Goal: Information Seeking & Learning: Stay updated

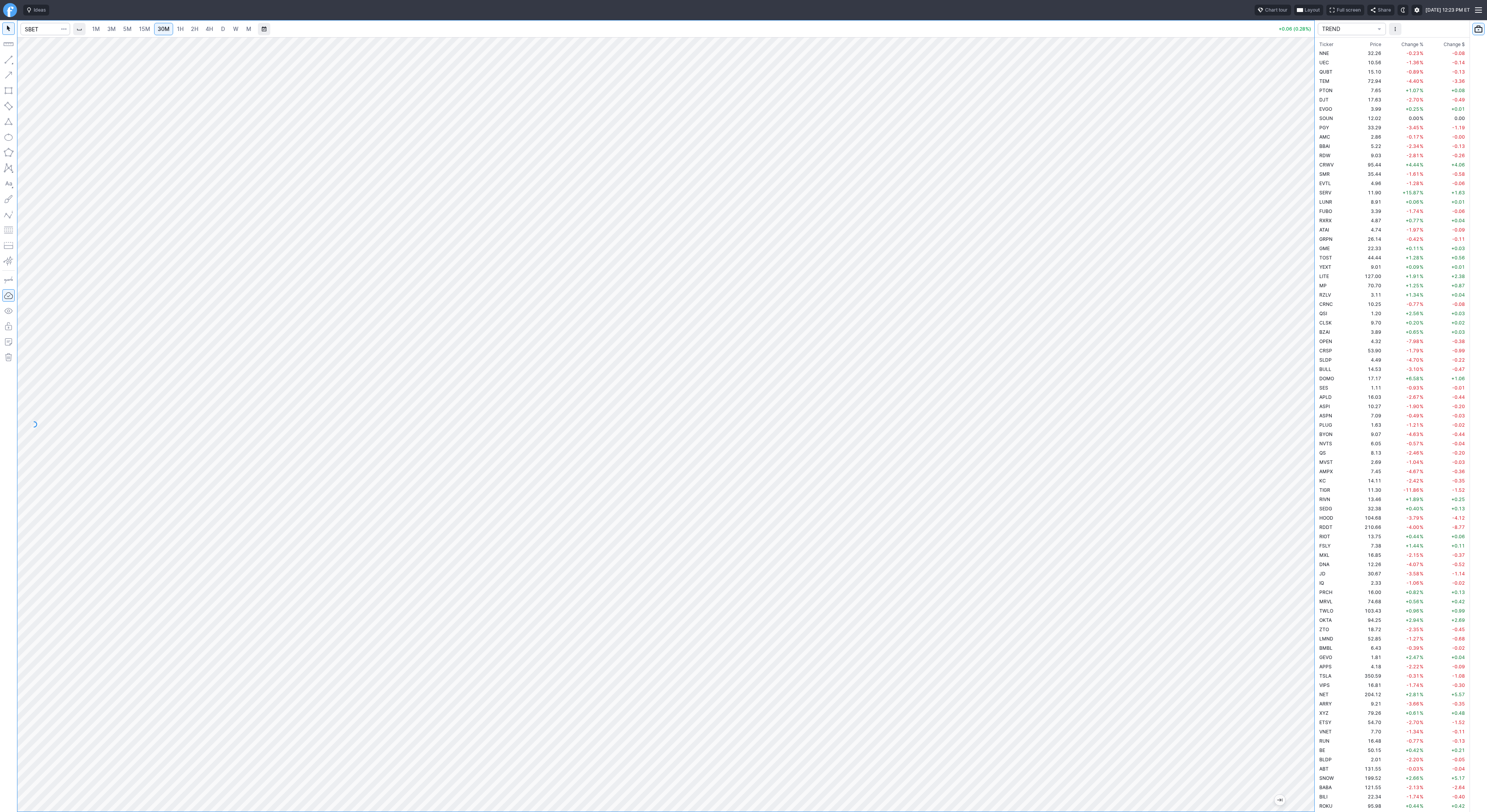
scroll to position [1468, 0]
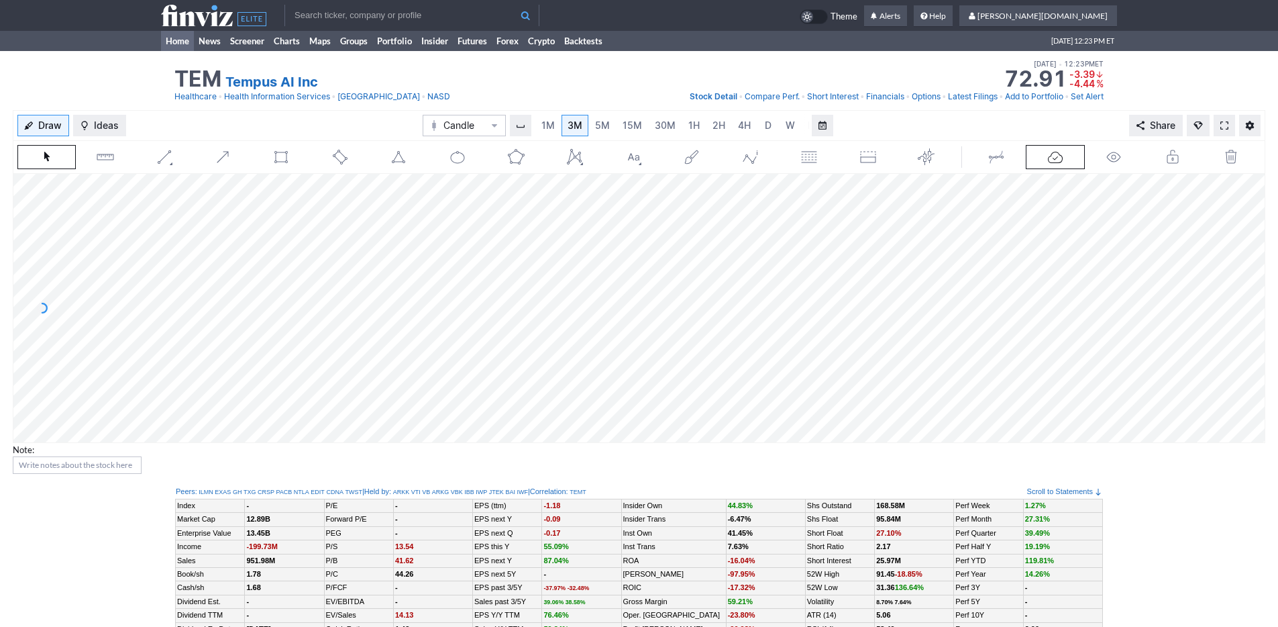
click at [189, 42] on link "Home" at bounding box center [177, 41] width 33 height 20
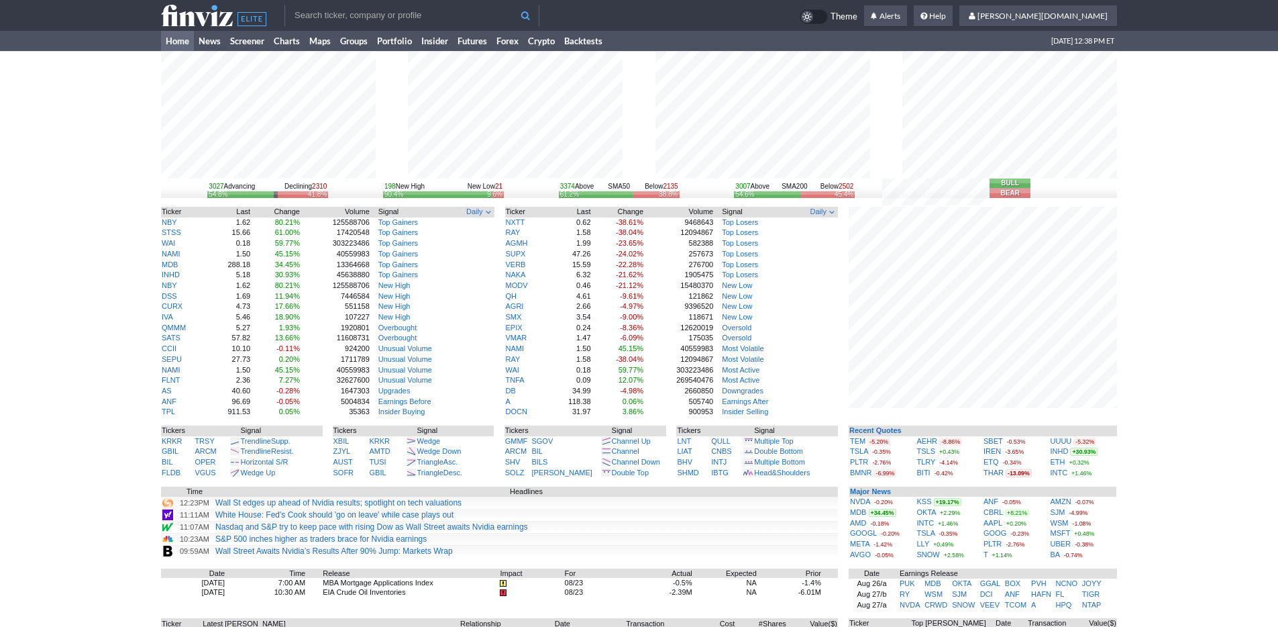
click at [327, 11] on input "text" at bounding box center [411, 15] width 255 height 21
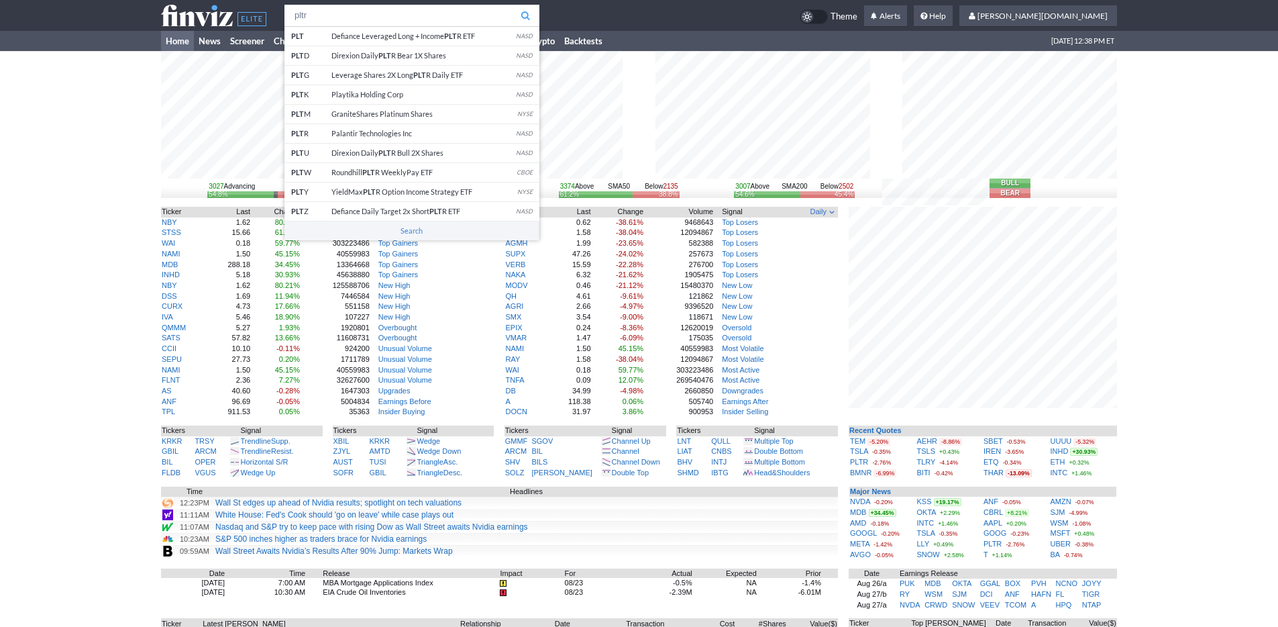
type input "pltr"
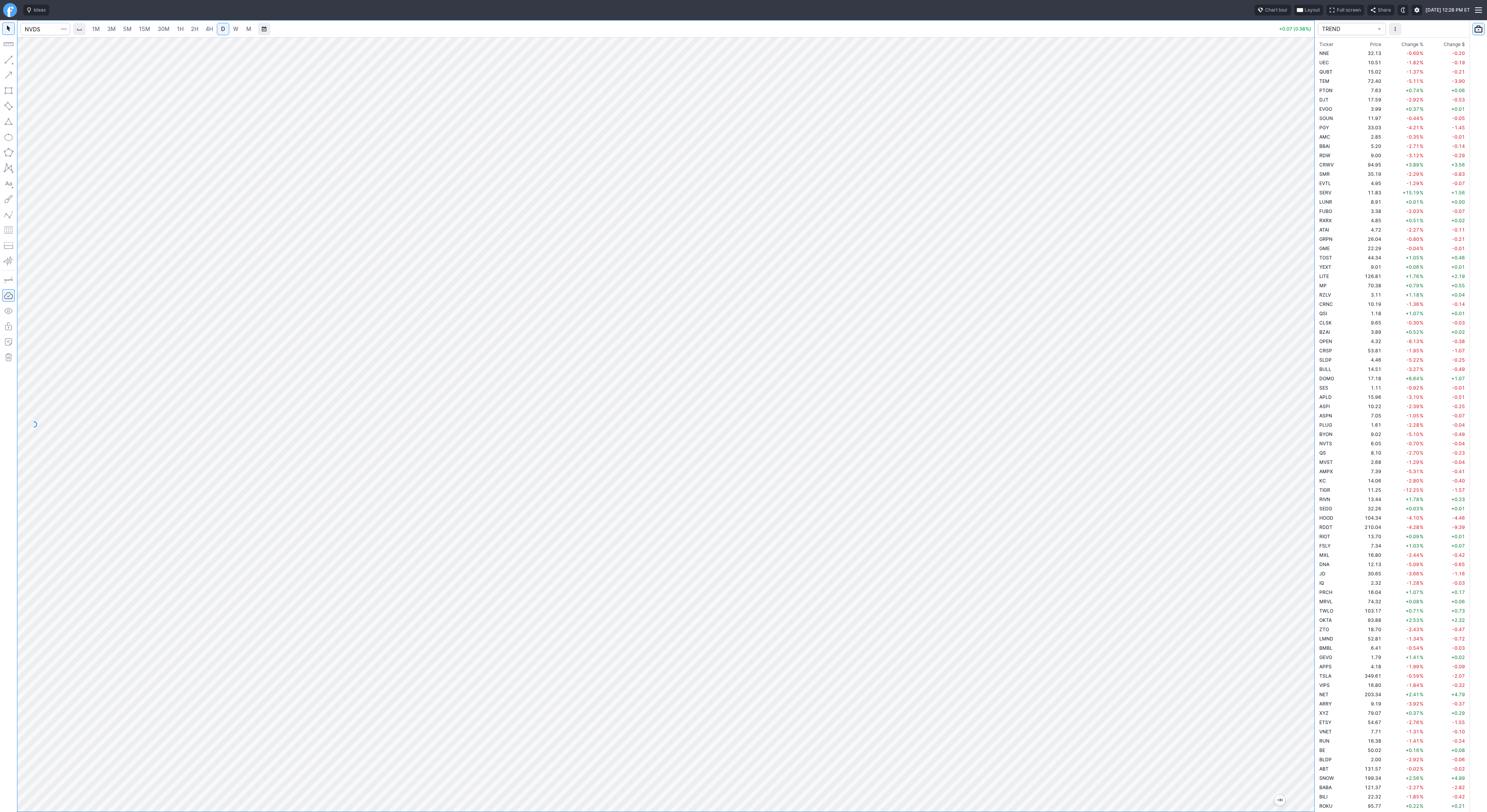
scroll to position [1255, 0]
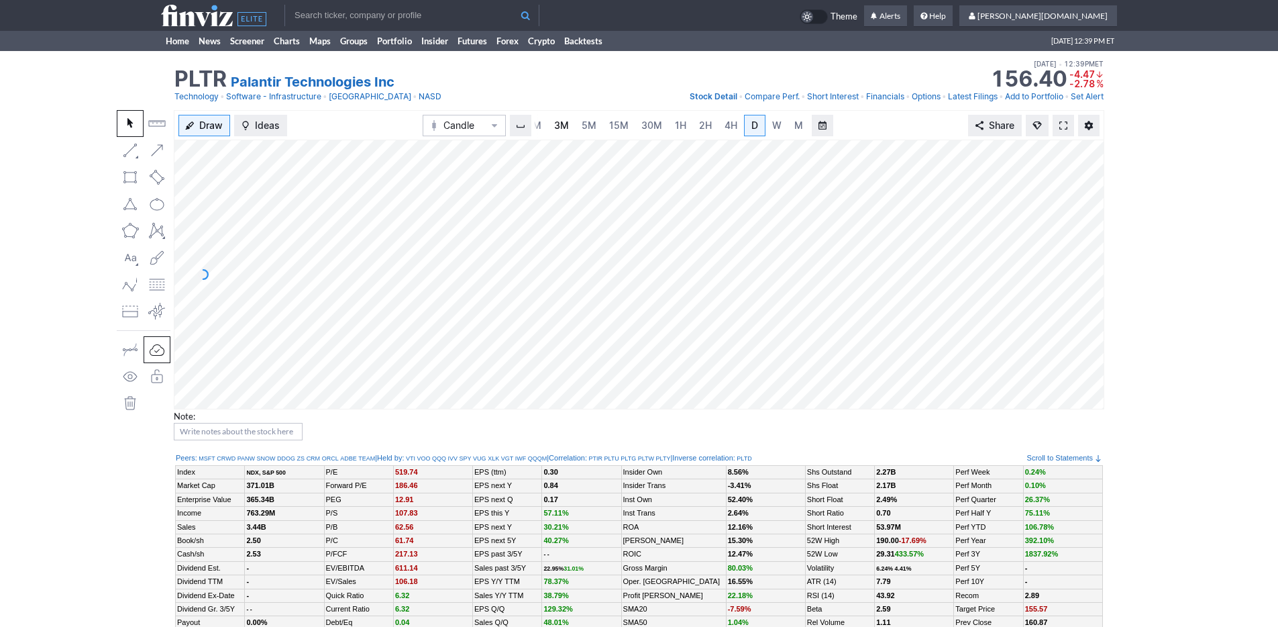
click at [564, 125] on span "3M" at bounding box center [561, 124] width 15 height 11
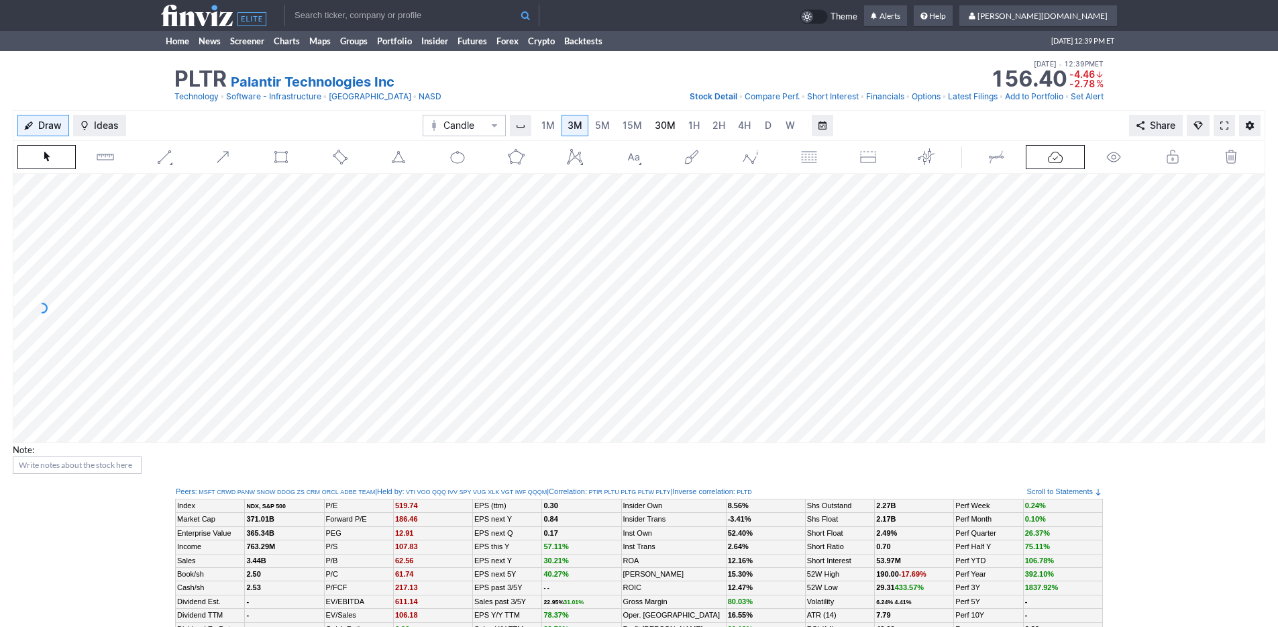
click at [676, 125] on link "30M" at bounding box center [665, 125] width 33 height 21
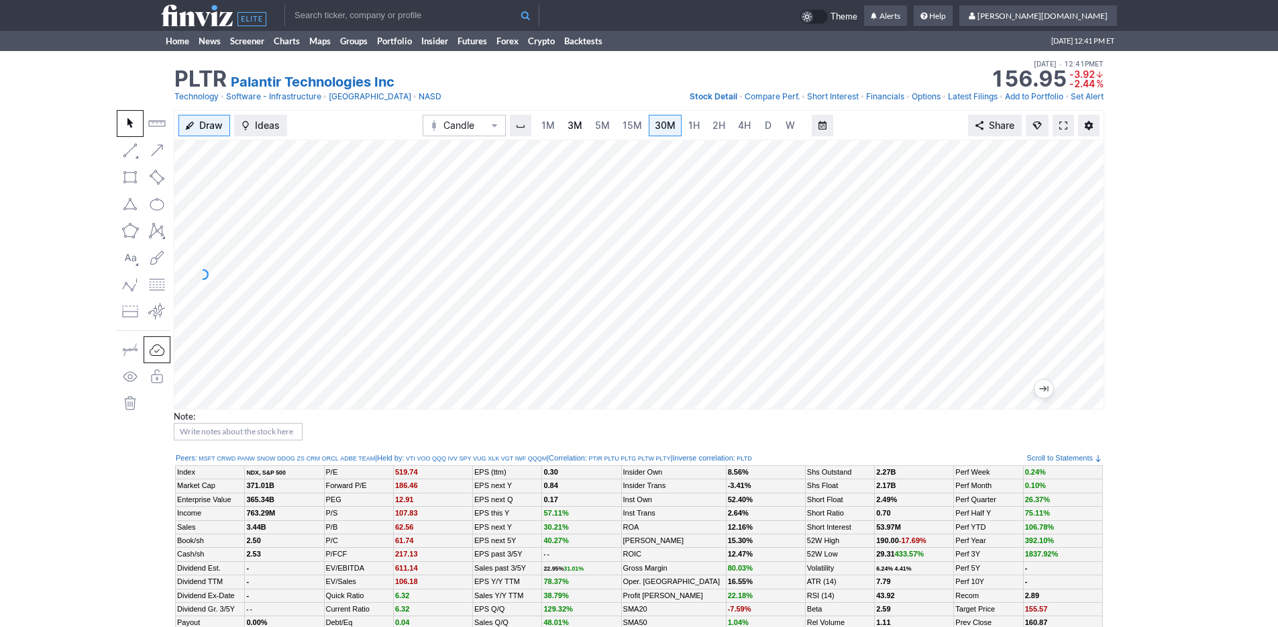
click at [573, 125] on span "3M" at bounding box center [575, 124] width 15 height 11
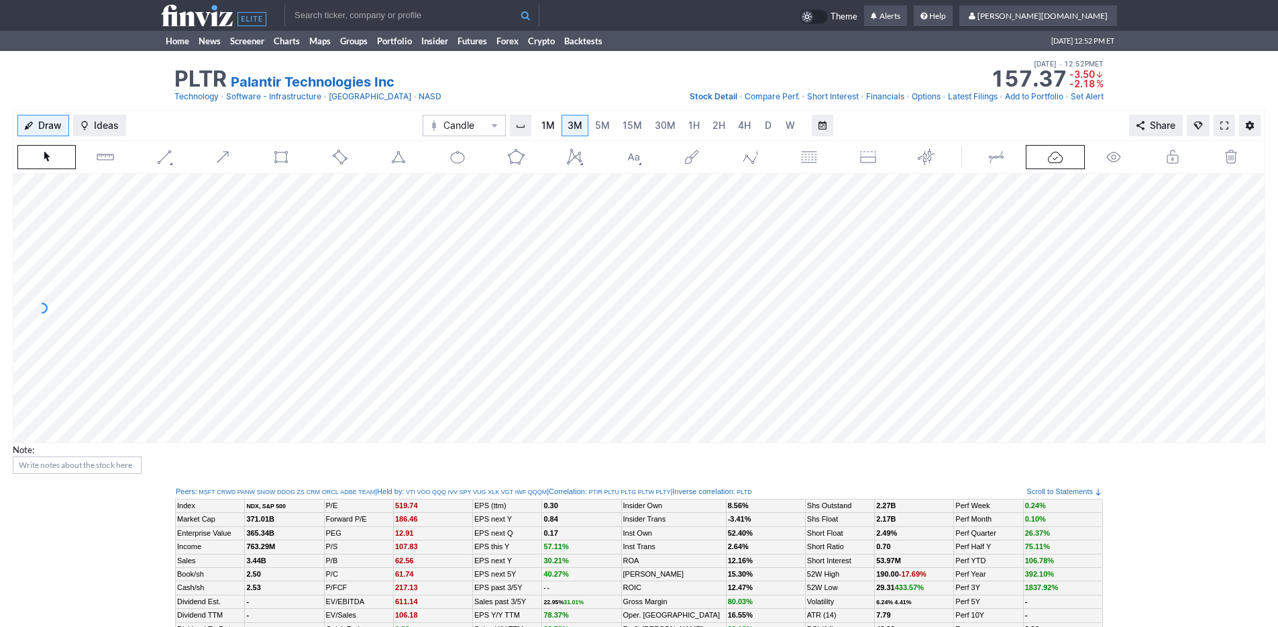
click at [557, 127] on link "1M" at bounding box center [547, 125] width 25 height 21
click at [633, 128] on span "15M" at bounding box center [632, 124] width 19 height 11
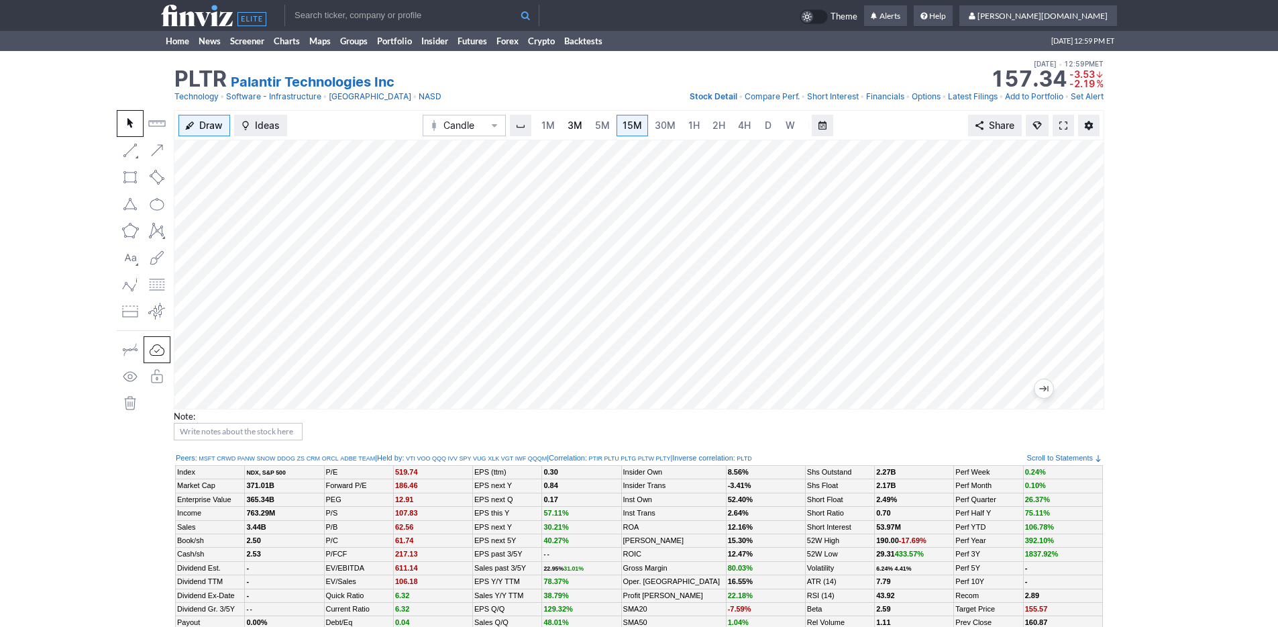
click at [577, 129] on span "3M" at bounding box center [575, 124] width 15 height 11
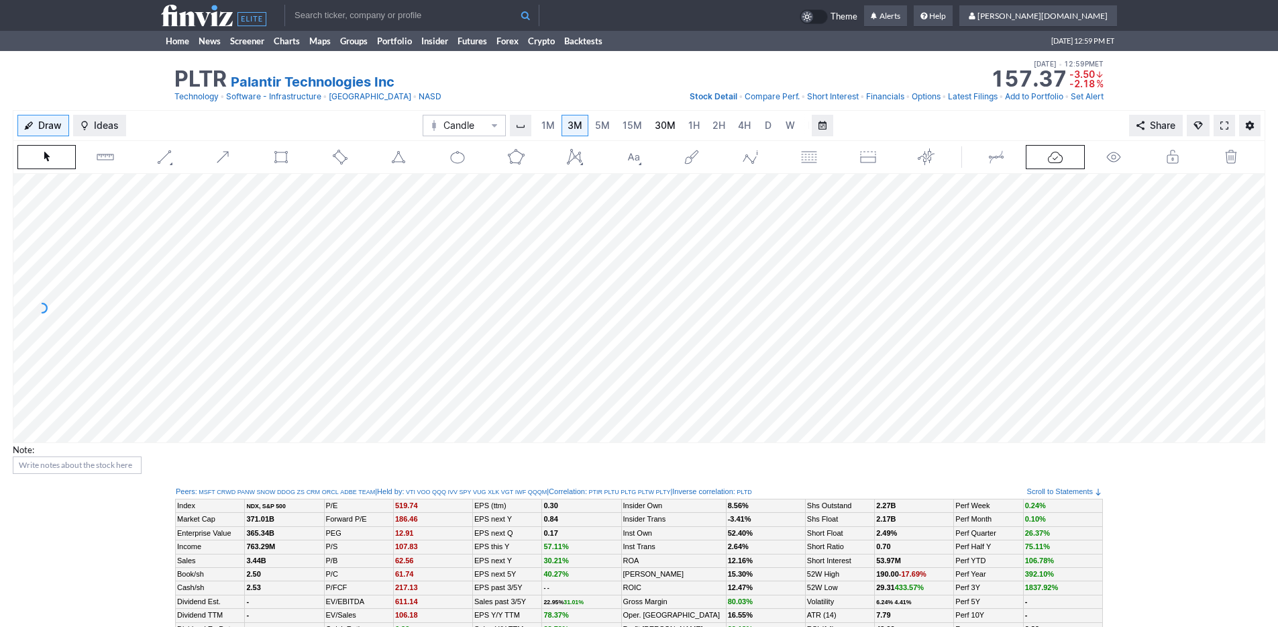
click at [658, 125] on span "30M" at bounding box center [665, 124] width 21 height 11
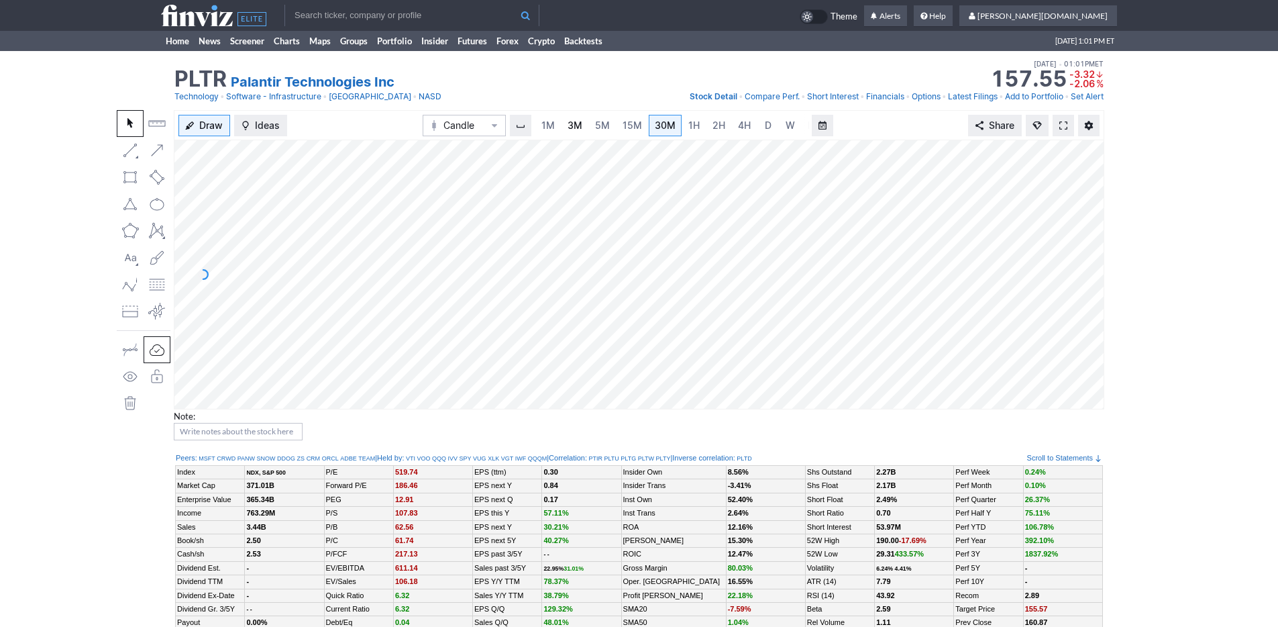
click at [578, 125] on span "3M" at bounding box center [575, 124] width 15 height 11
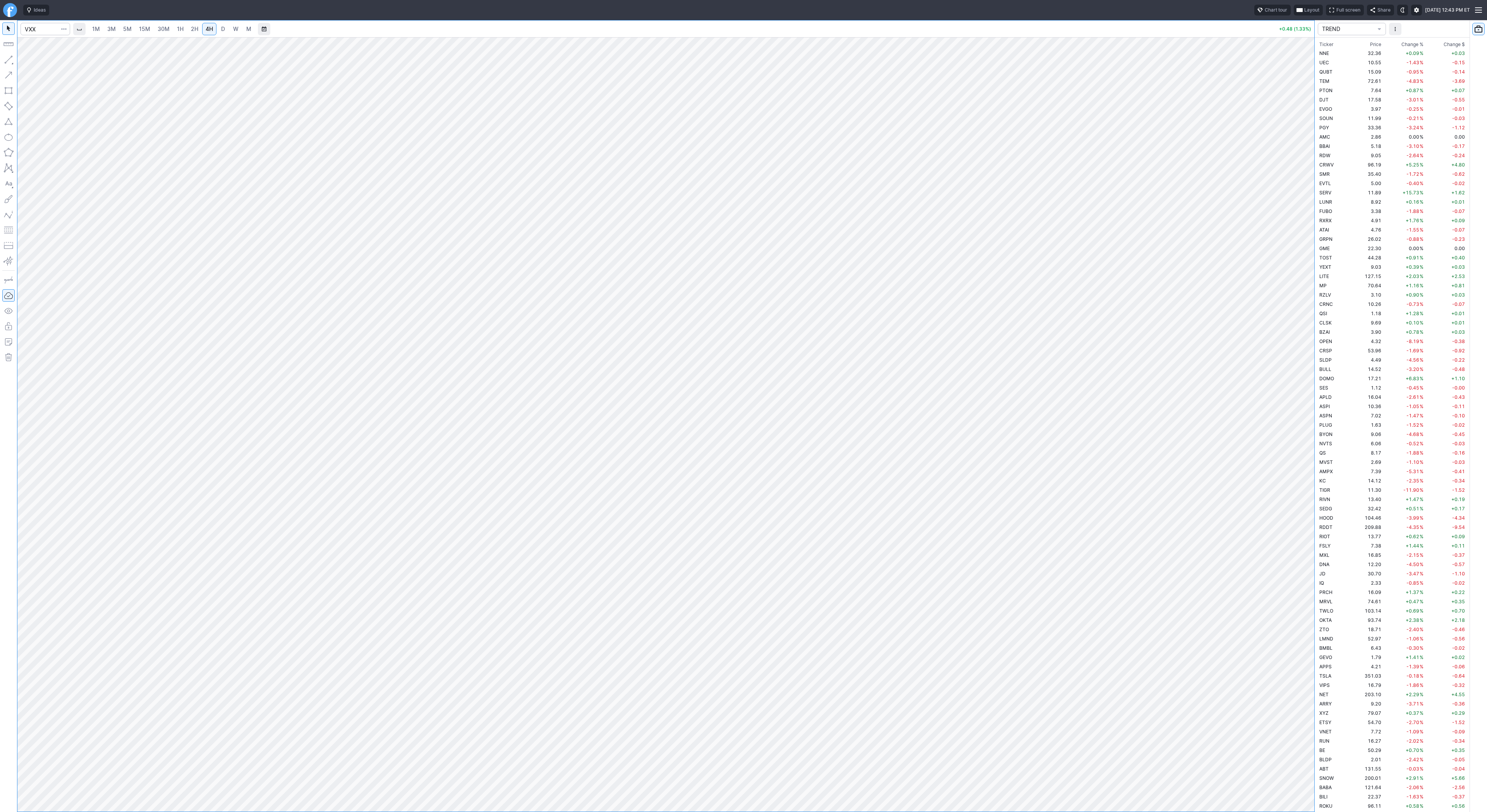
scroll to position [1255, 0]
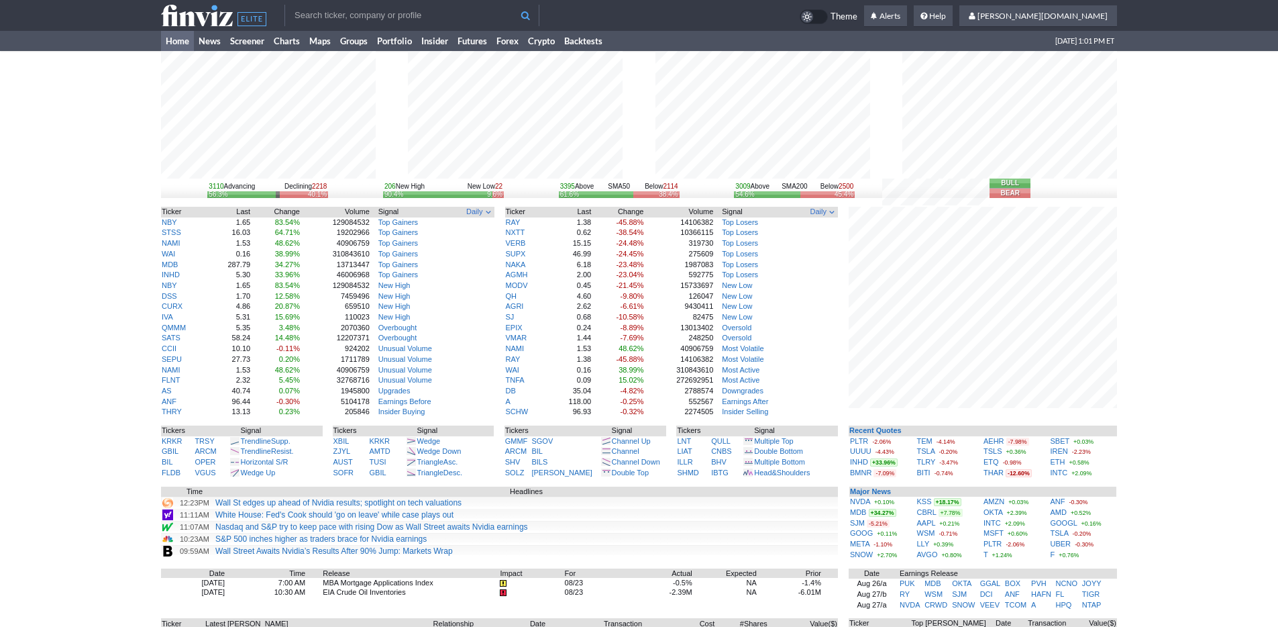
click at [1142, 426] on div "3110 Advancing Declining 2218 56.3% 40.1% 206 New High New Low 22 90.4% 9.6% 33…" at bounding box center [639, 418] width 1278 height 735
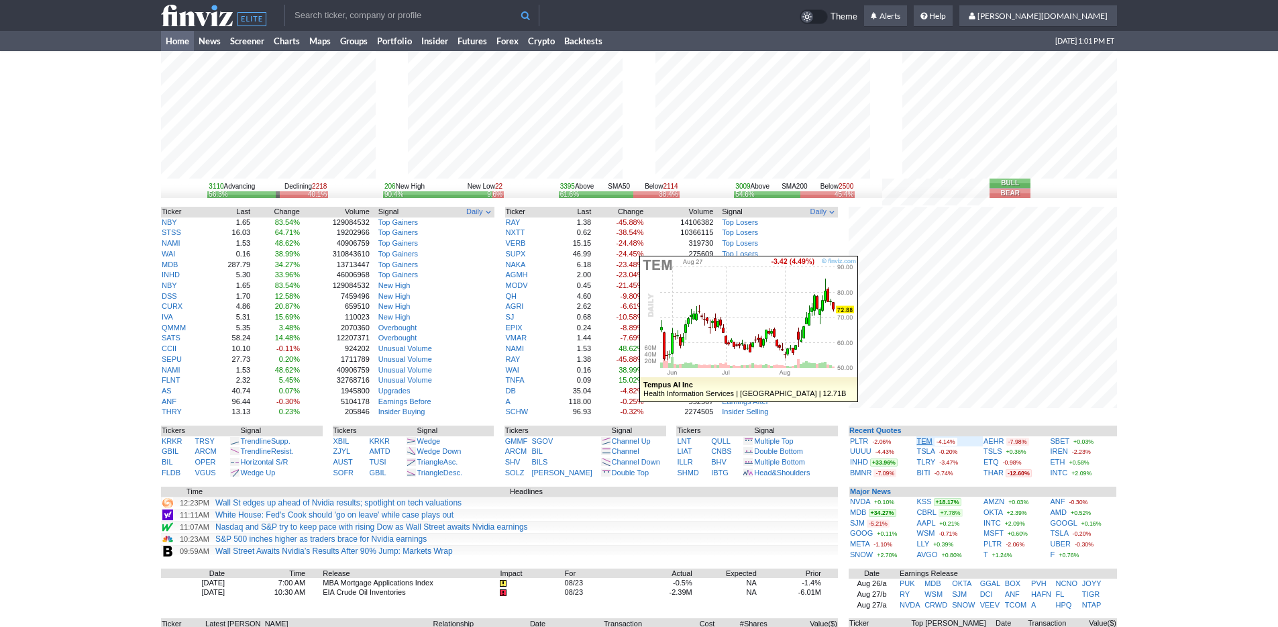
click at [927, 440] on link "TEM" at bounding box center [924, 441] width 15 height 8
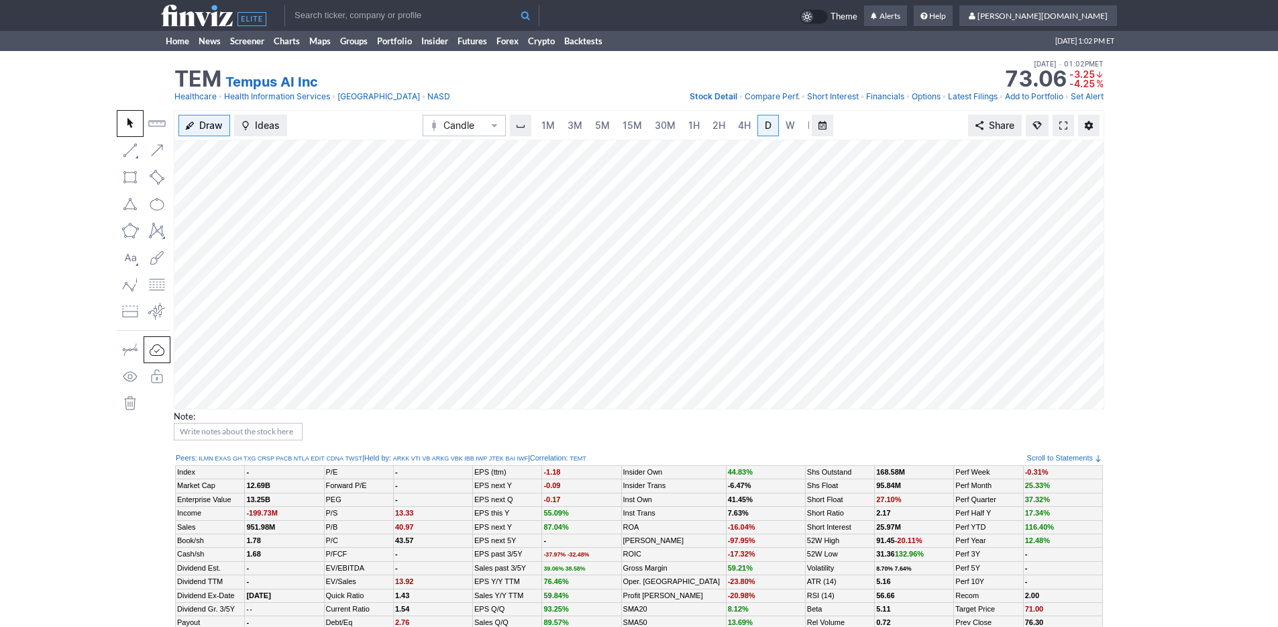
scroll to position [0, 13]
click at [566, 123] on span "3M" at bounding box center [561, 124] width 15 height 11
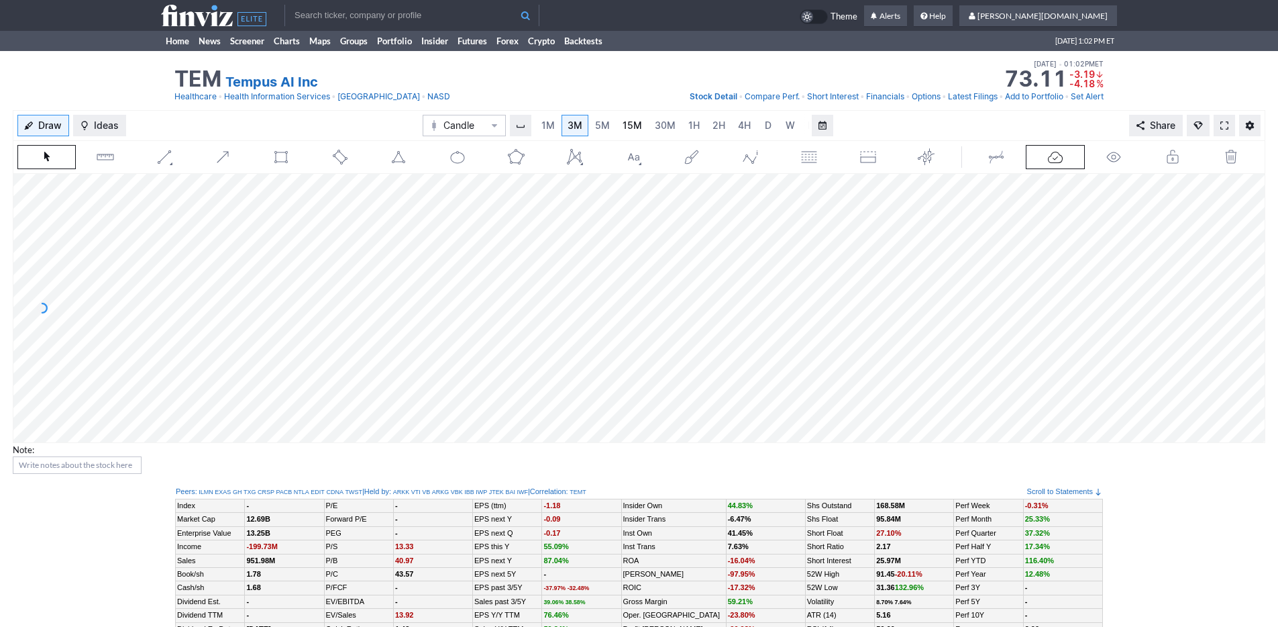
click at [631, 121] on span "15M" at bounding box center [632, 124] width 19 height 11
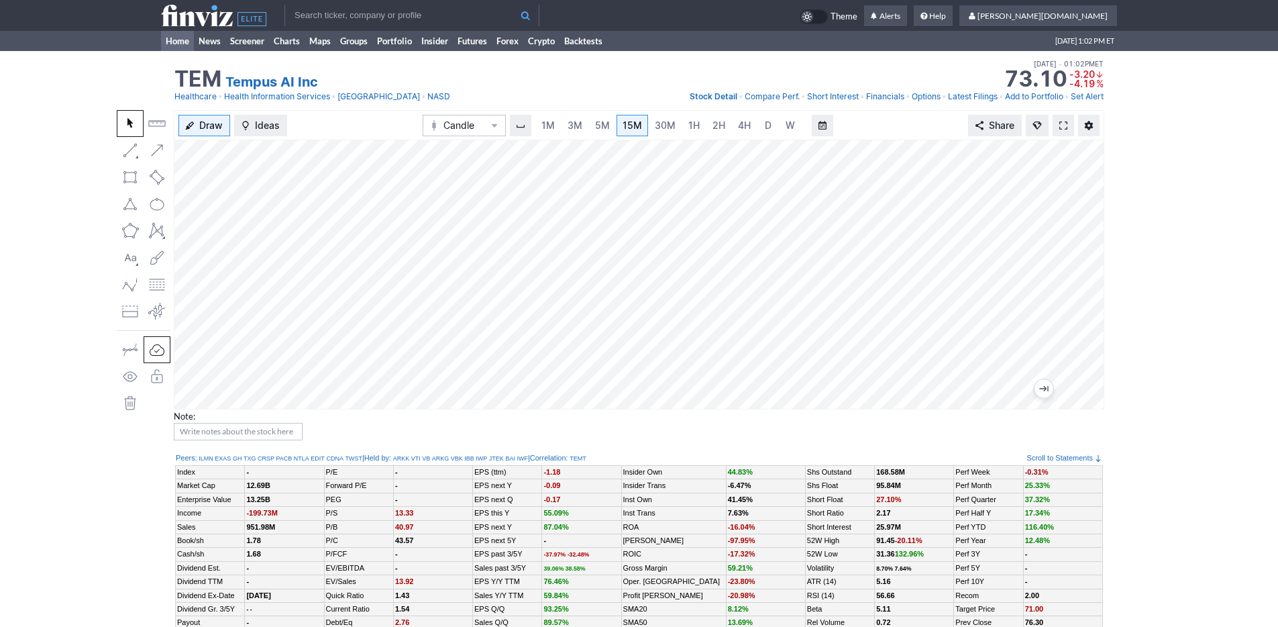
click at [191, 42] on link "Home" at bounding box center [177, 41] width 33 height 20
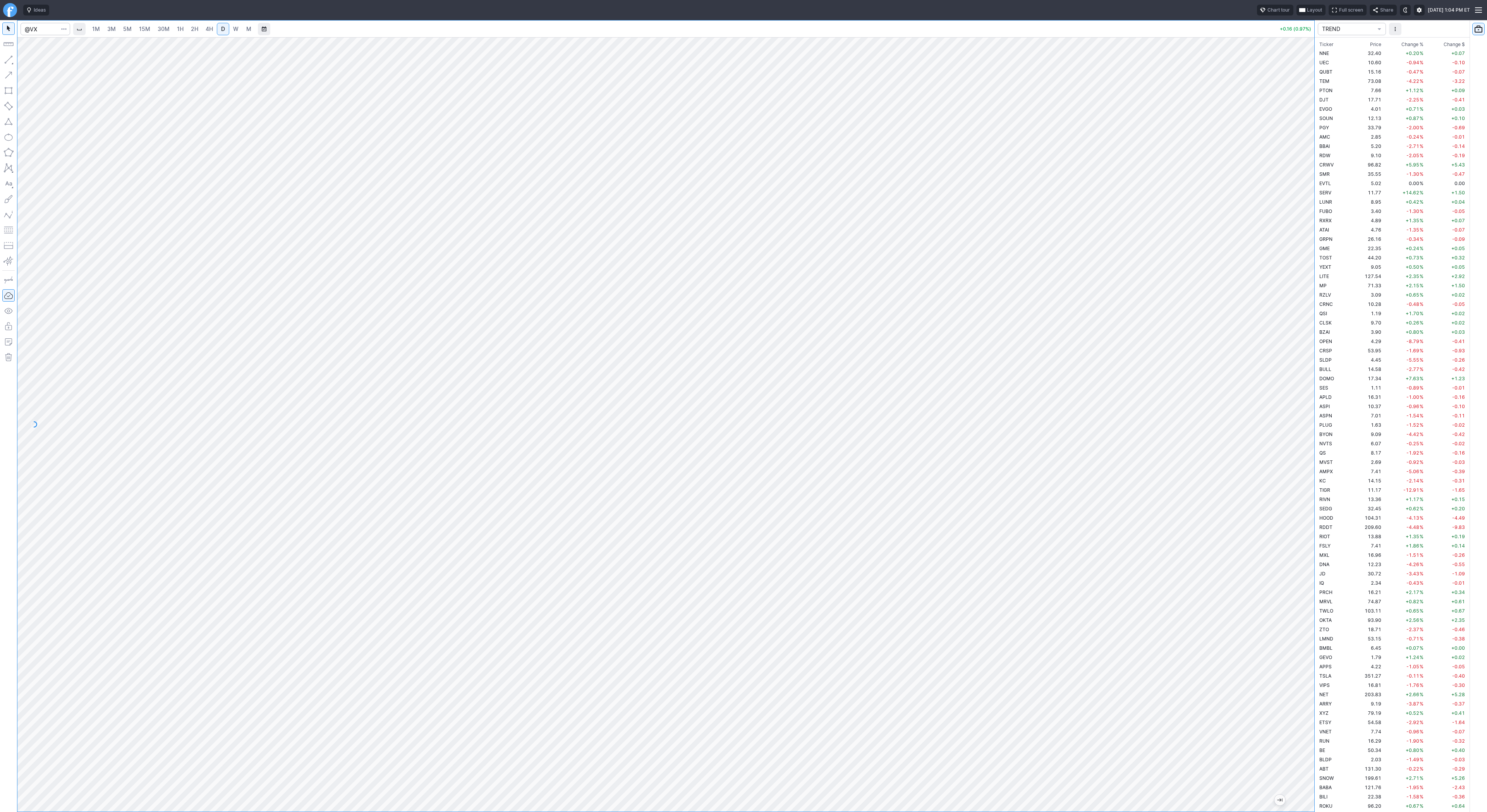
scroll to position [669, 0]
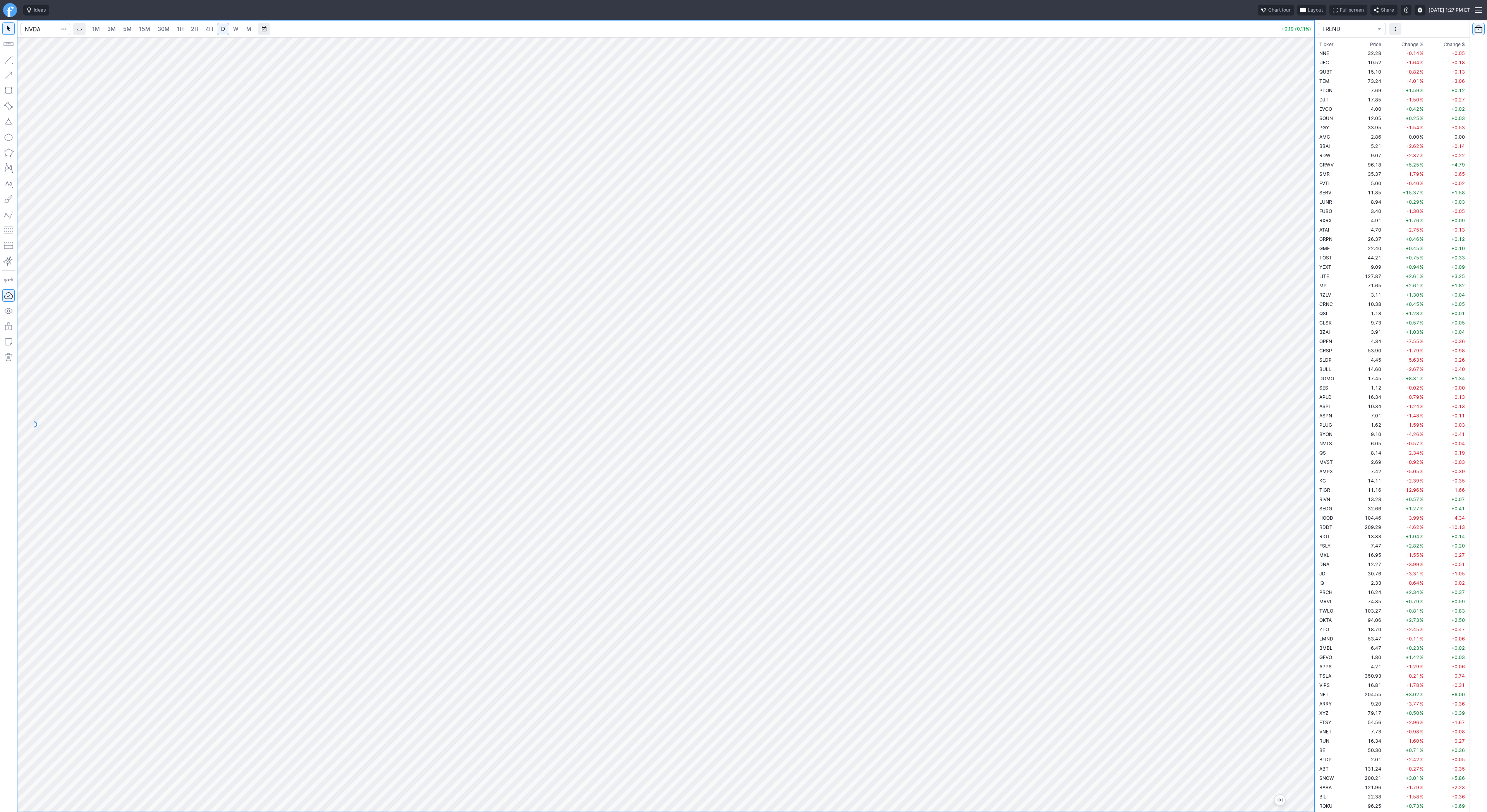
scroll to position [567, 0]
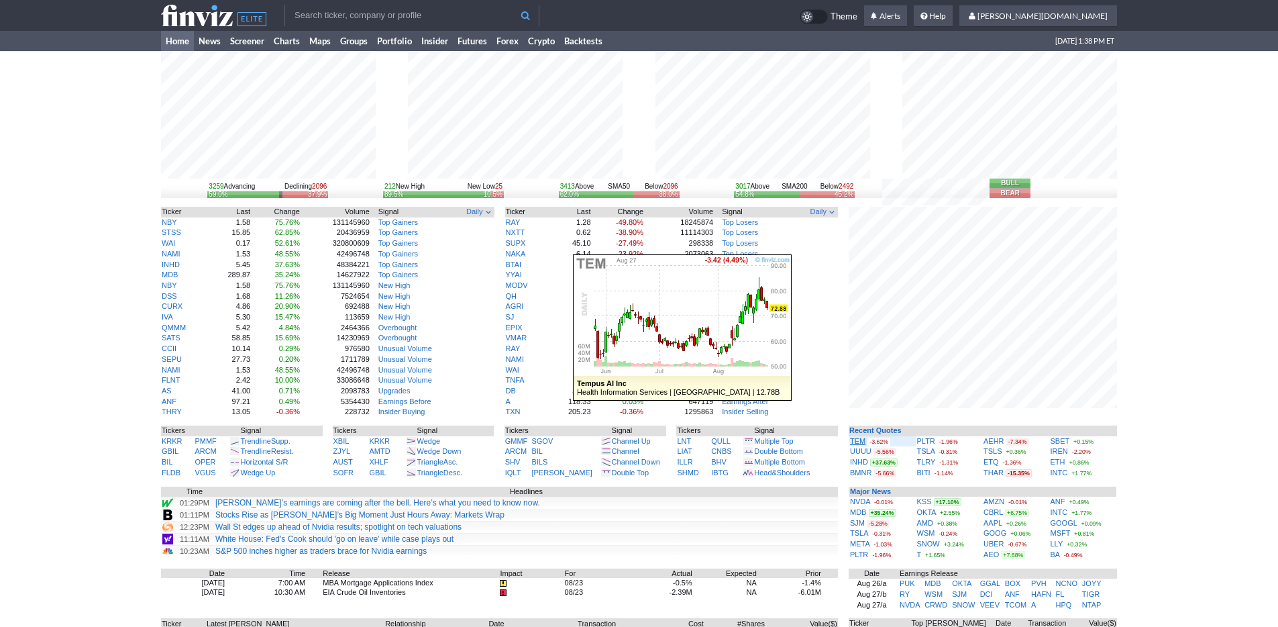
click at [859, 440] on link "TEM" at bounding box center [857, 441] width 15 height 8
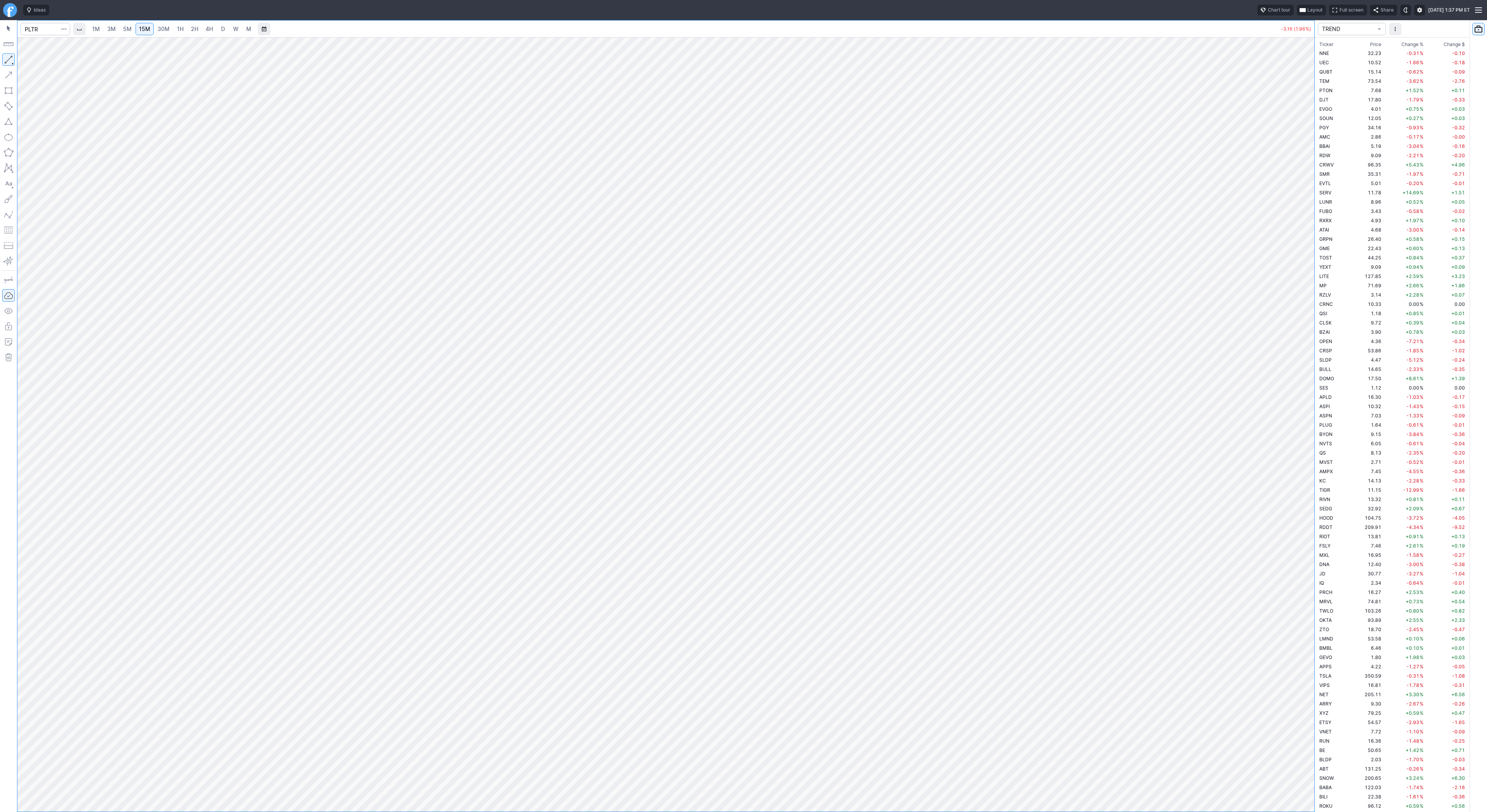
scroll to position [1255, 0]
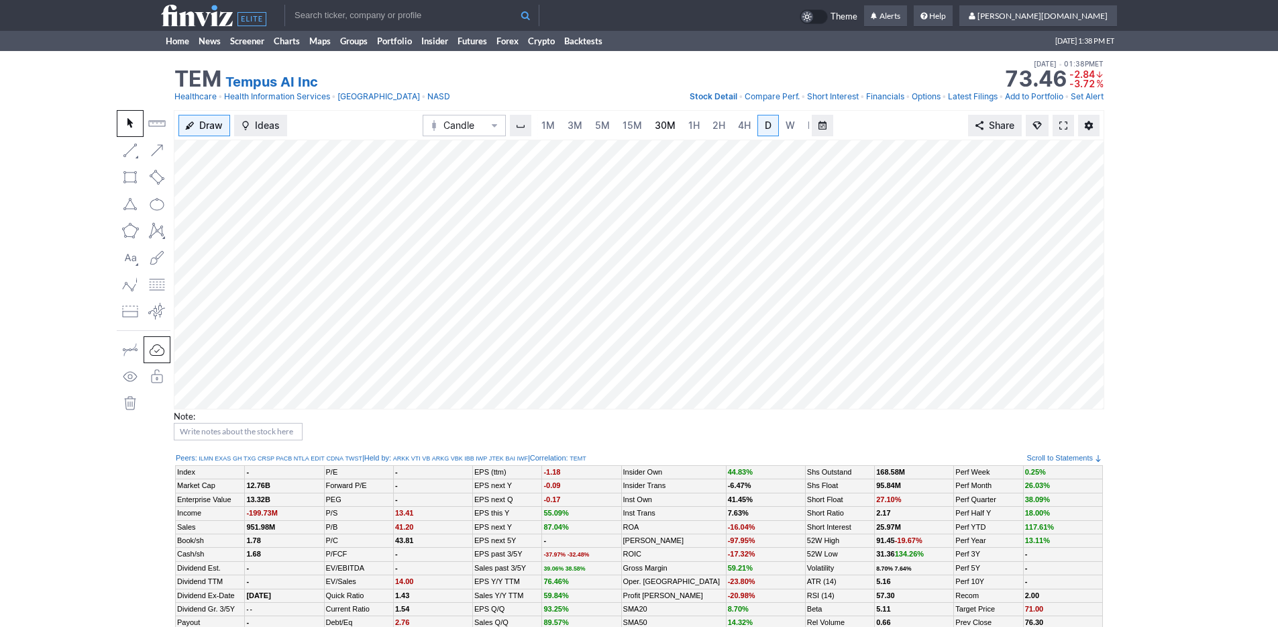
scroll to position [0, 13]
click at [566, 126] on span "3M" at bounding box center [561, 124] width 15 height 11
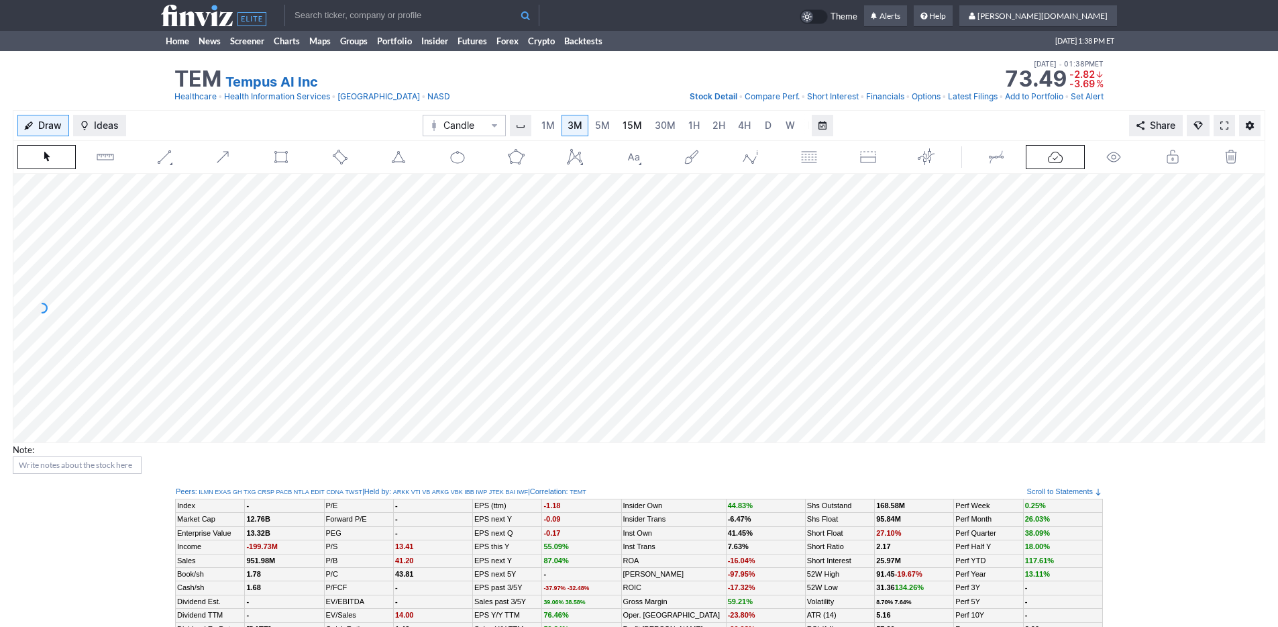
click at [632, 125] on span "15M" at bounding box center [632, 124] width 19 height 11
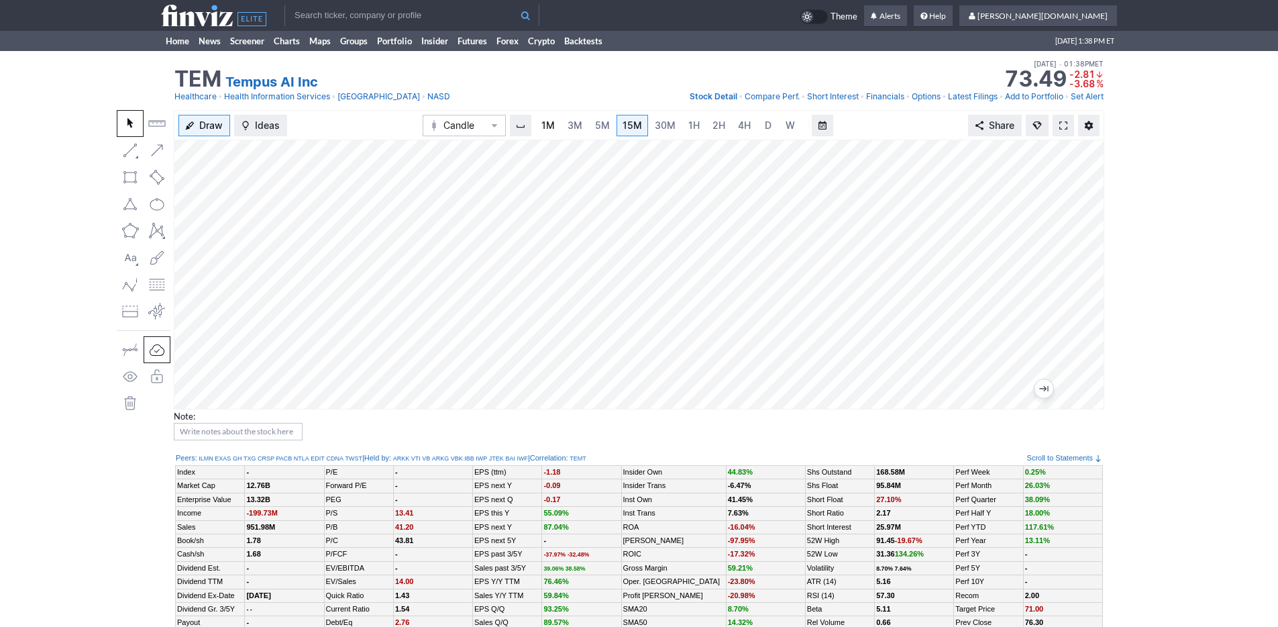
click at [556, 126] on link "1M" at bounding box center [547, 125] width 25 height 21
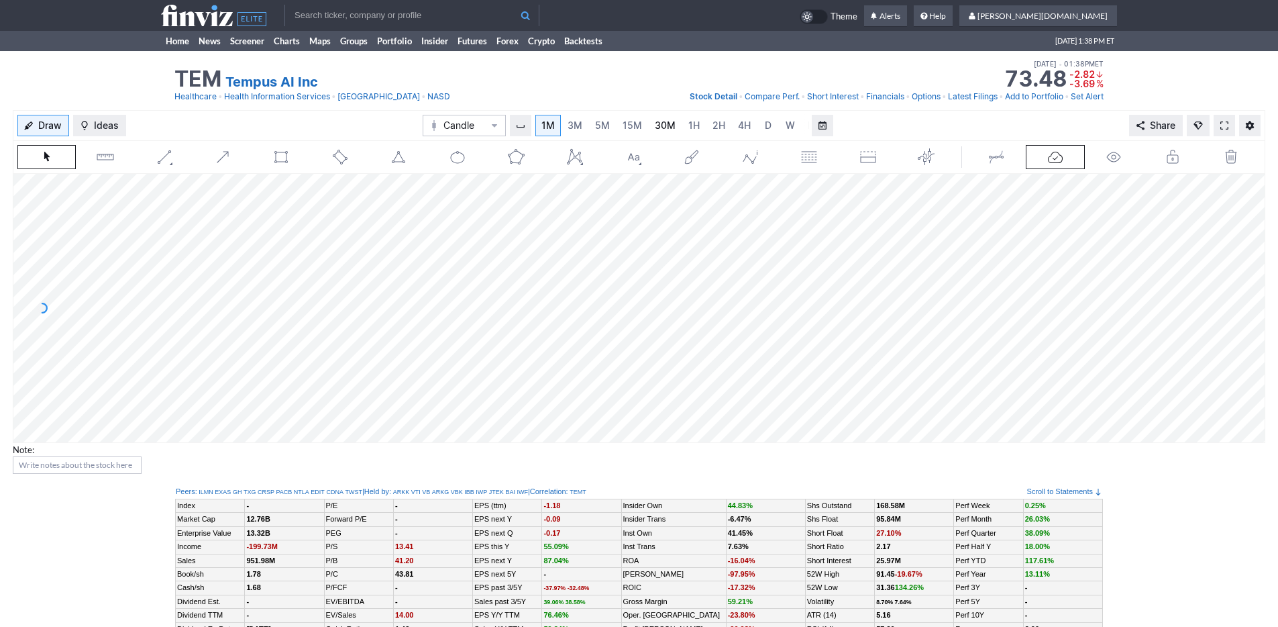
click at [663, 123] on span "30M" at bounding box center [665, 124] width 21 height 11
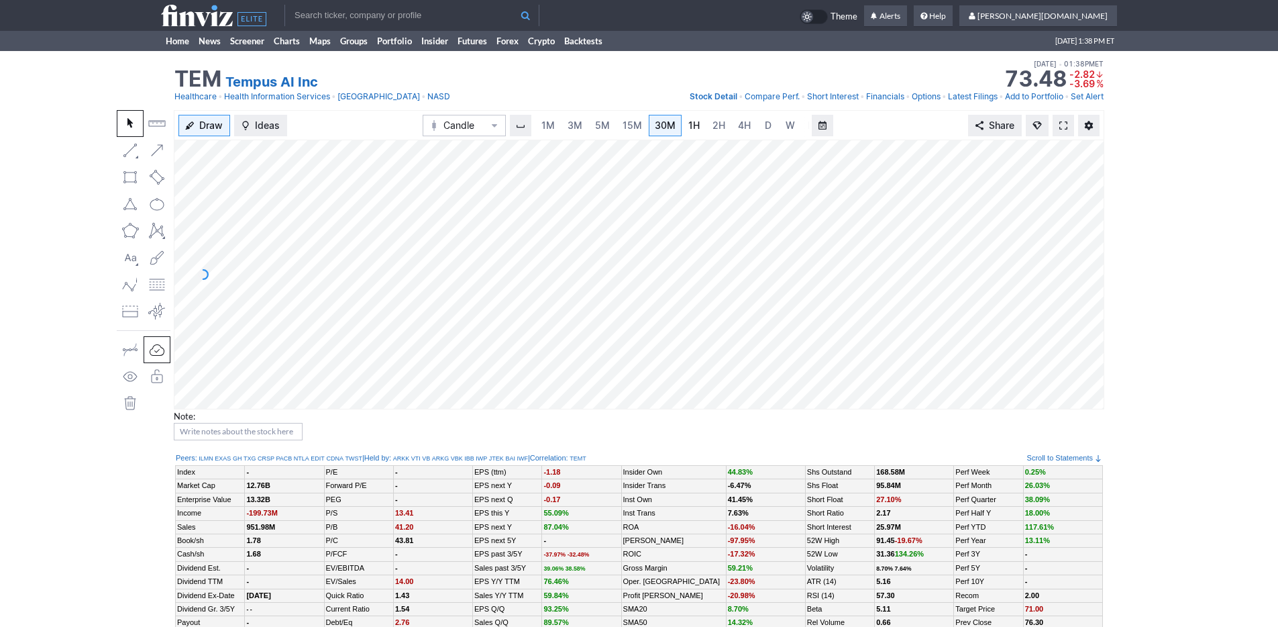
click at [698, 124] on link "1H" at bounding box center [693, 125] width 23 height 21
click at [704, 125] on span "2H" at bounding box center [705, 124] width 13 height 11
click at [0, 168] on div "Draw Ideas Candle 1M 3M 5M 15M 30M 1H 2H 4H D W M Share Note:" at bounding box center [639, 280] width 1278 height 341
click at [582, 125] on span "5M" at bounding box center [589, 124] width 15 height 11
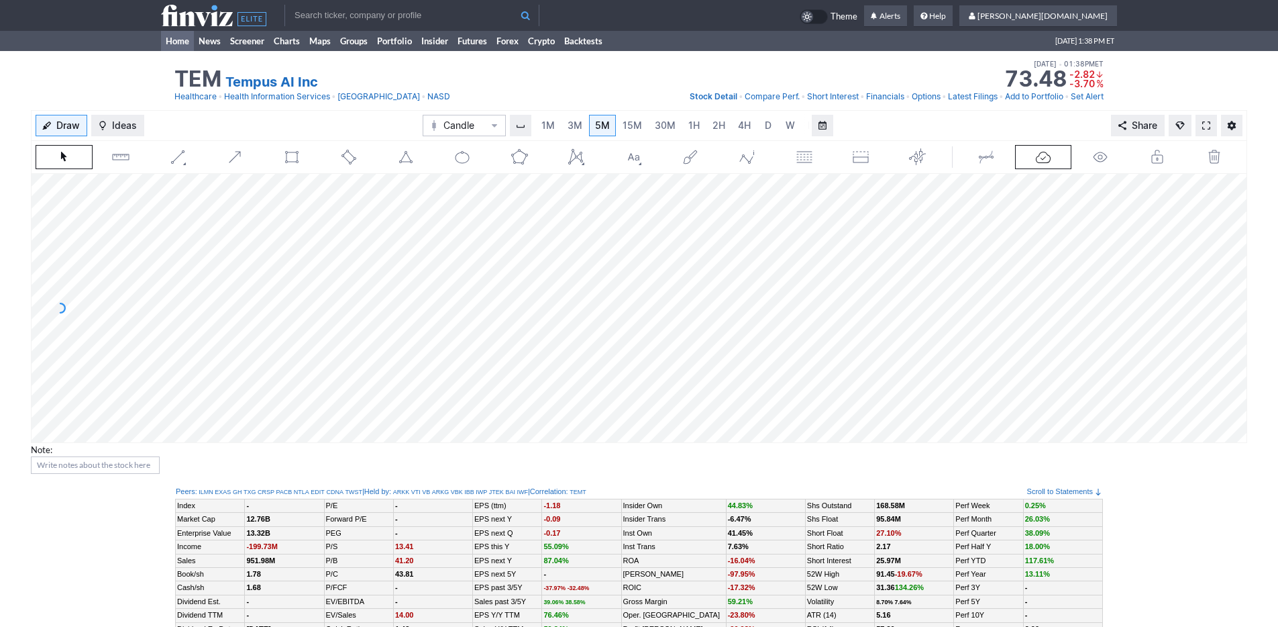
click at [180, 48] on link "Home" at bounding box center [177, 41] width 33 height 20
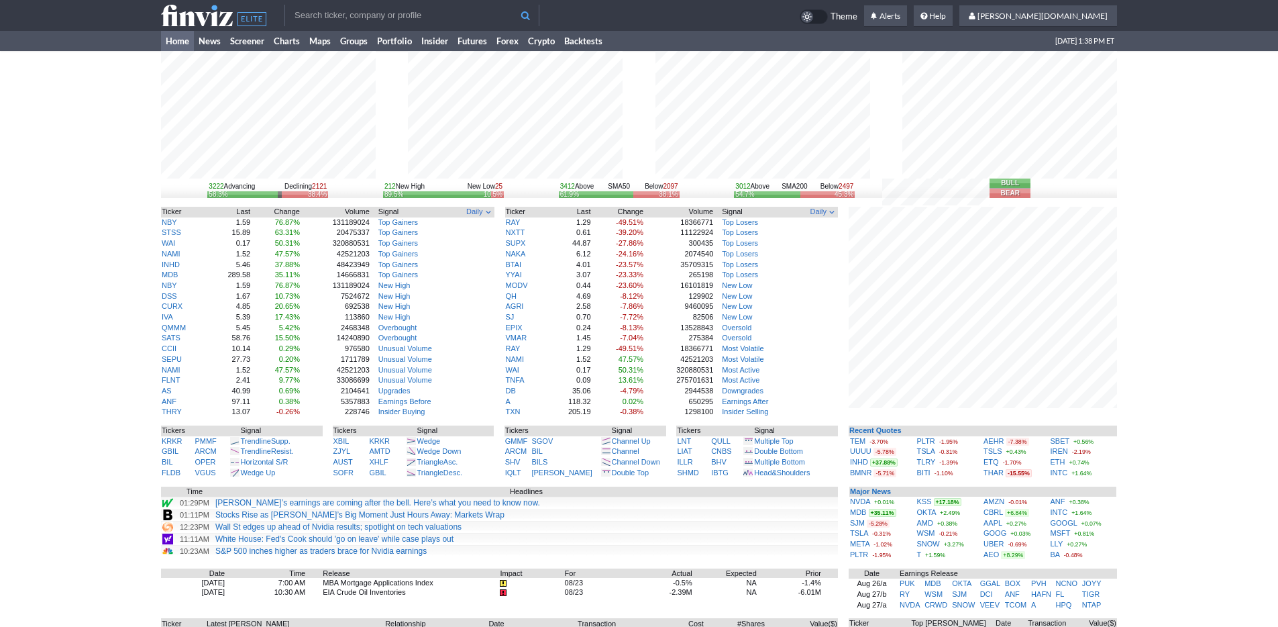
click at [1139, 429] on div "3222 Advancing Declining 2121 58.3% 38.4% 212 New High New Low 25 89.5% 10.5% 3…" at bounding box center [639, 418] width 1278 height 735
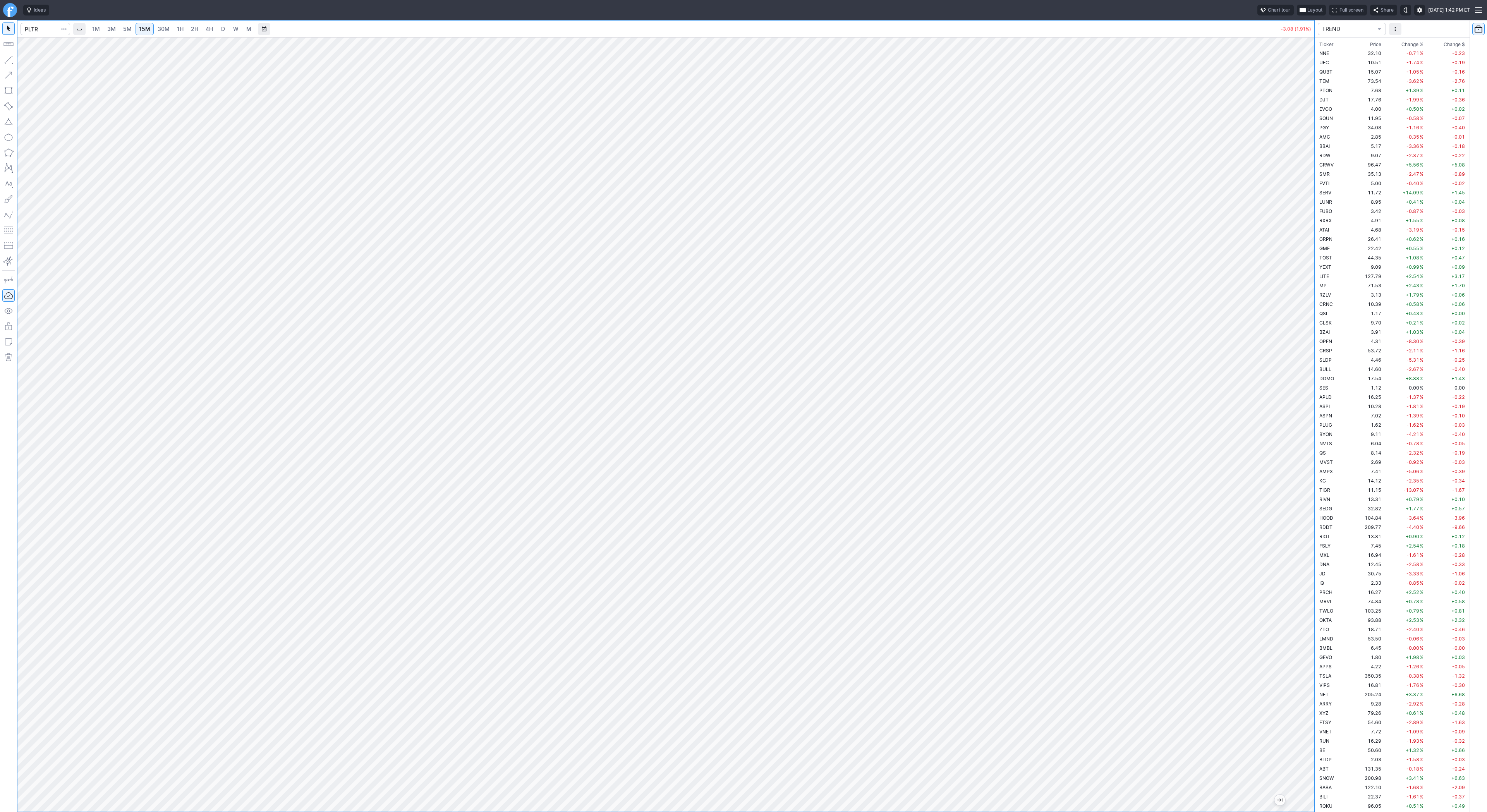
scroll to position [1255, 0]
click at [8, 60] on button "button" at bounding box center [8, 59] width 12 height 12
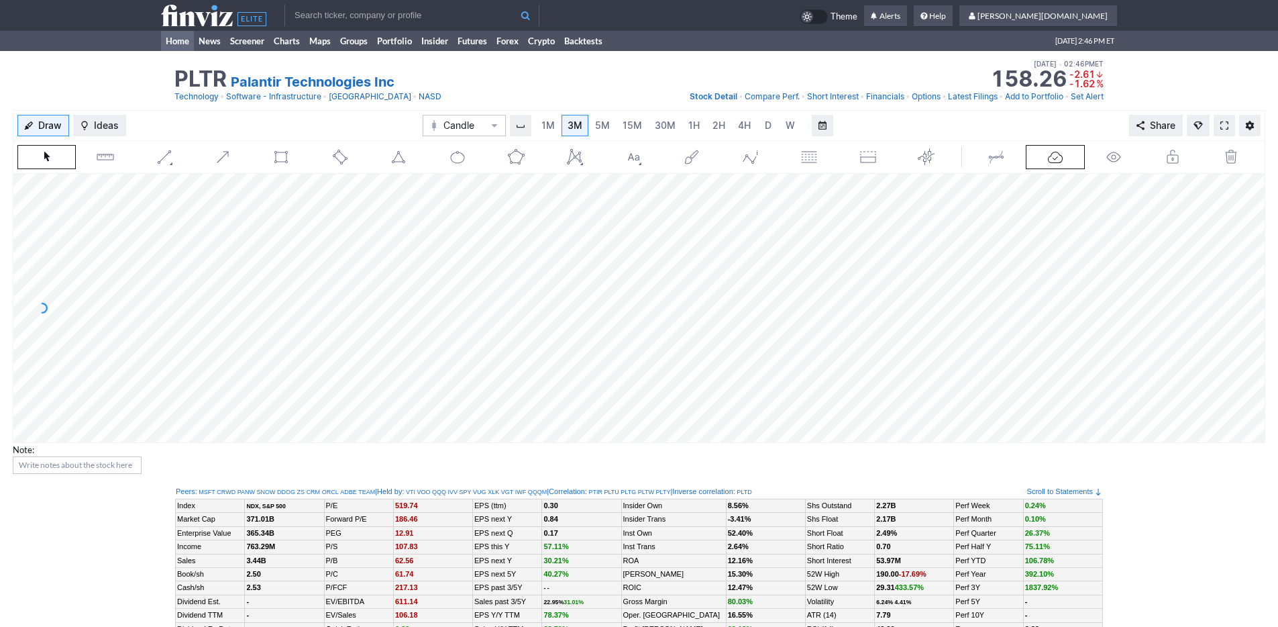
click at [181, 38] on link "Home" at bounding box center [177, 41] width 33 height 20
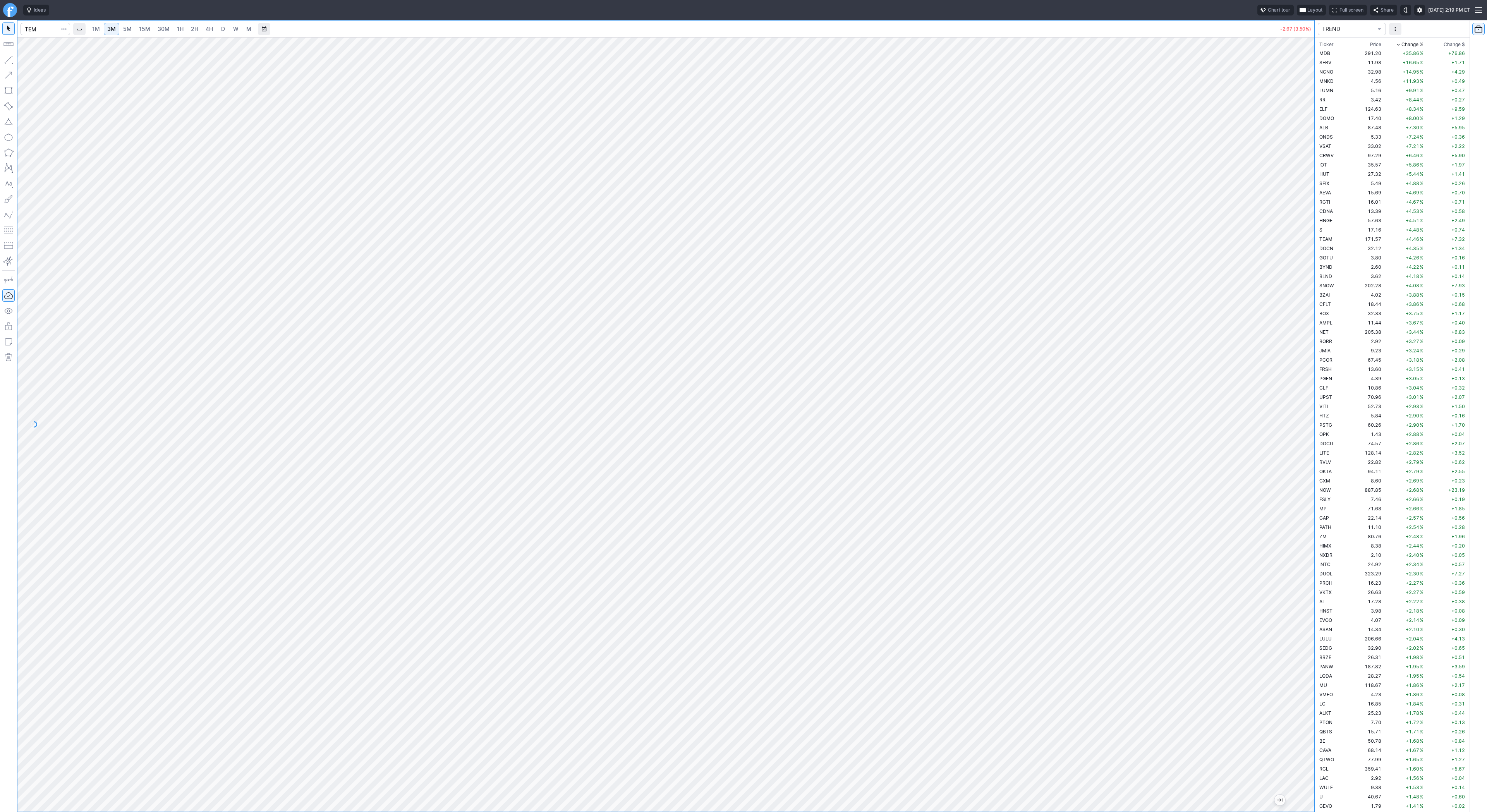
scroll to position [1981, 0]
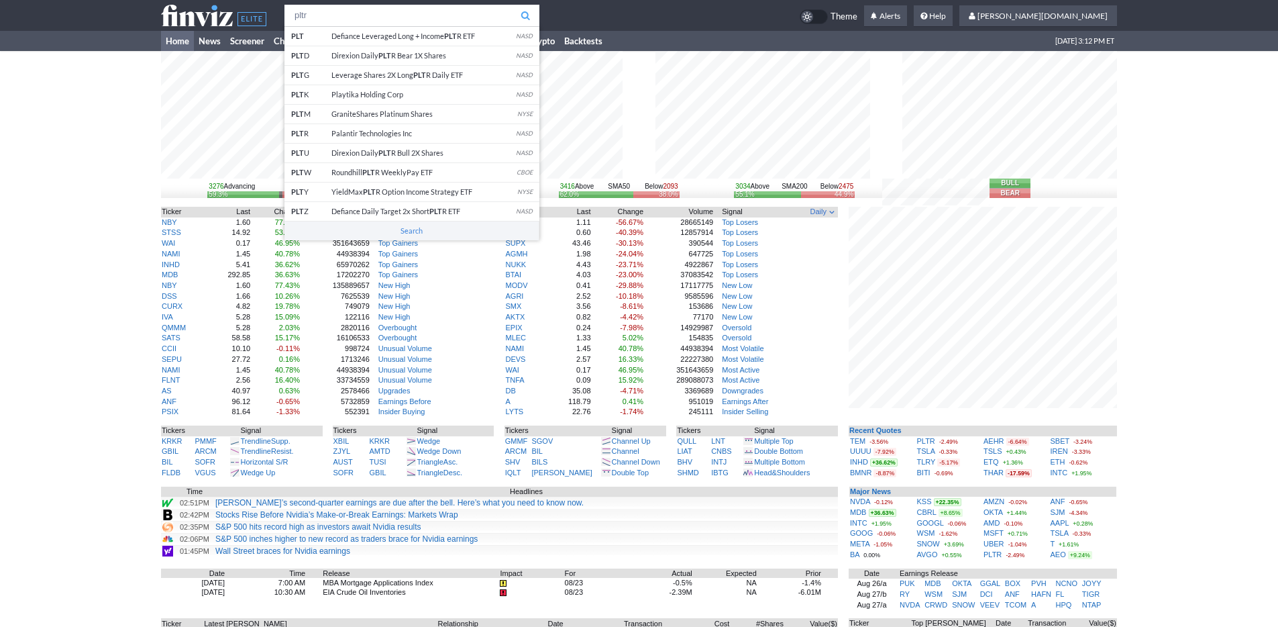
type input "pltr"
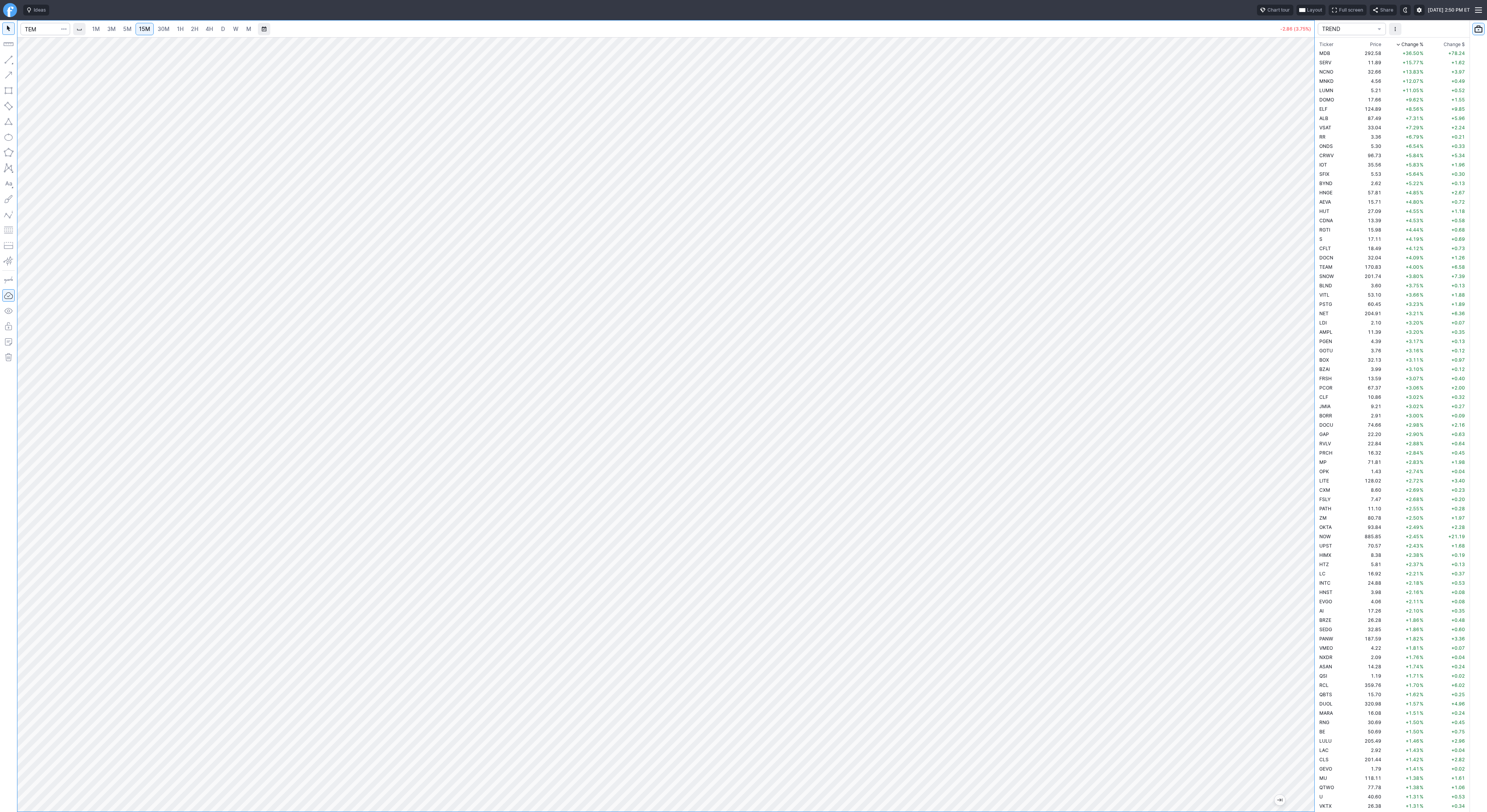
scroll to position [1981, 0]
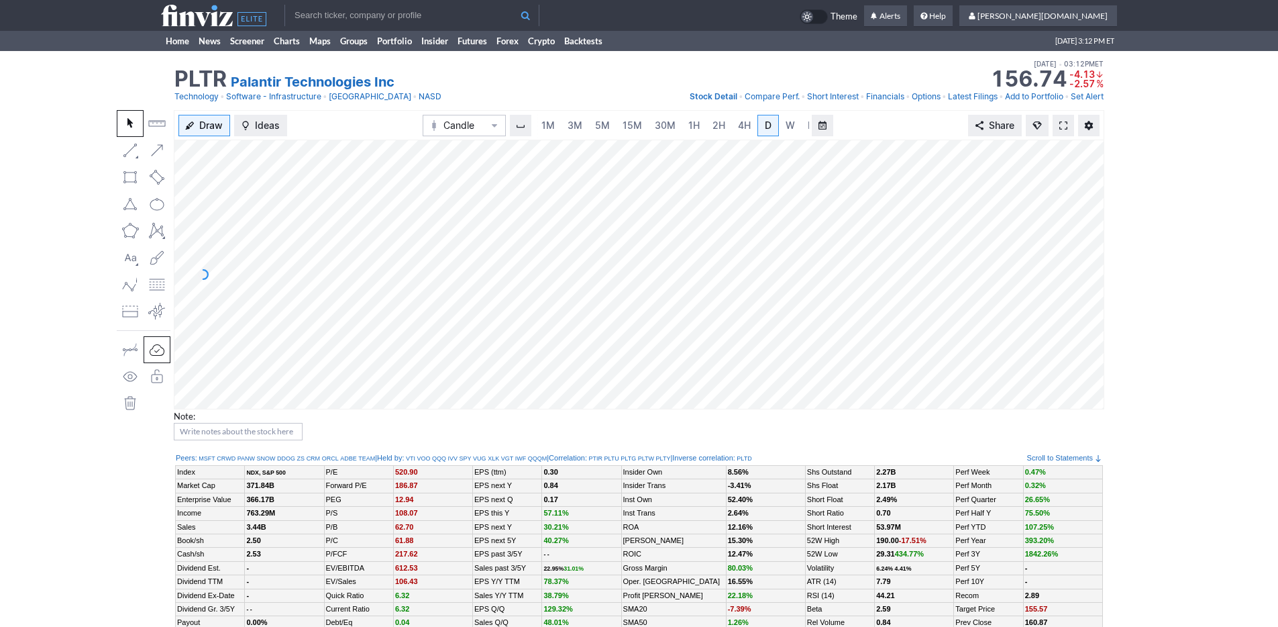
scroll to position [0, 13]
click at [557, 121] on span "3M" at bounding box center [561, 124] width 15 height 11
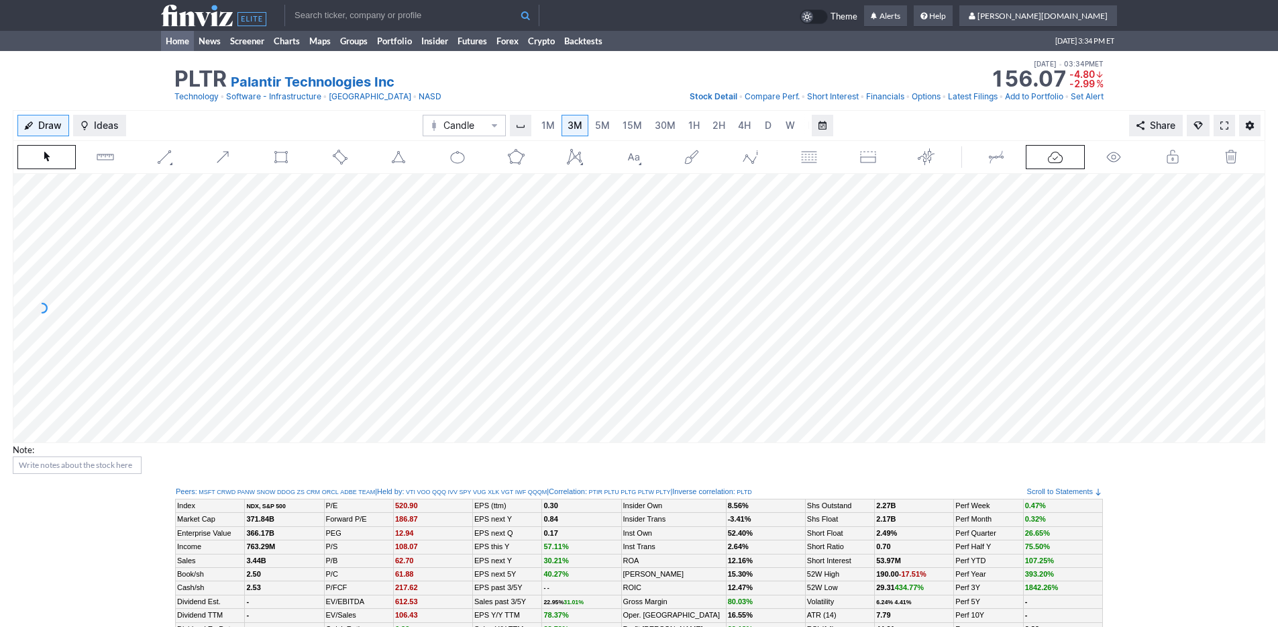
click at [186, 43] on link "Home" at bounding box center [177, 41] width 33 height 20
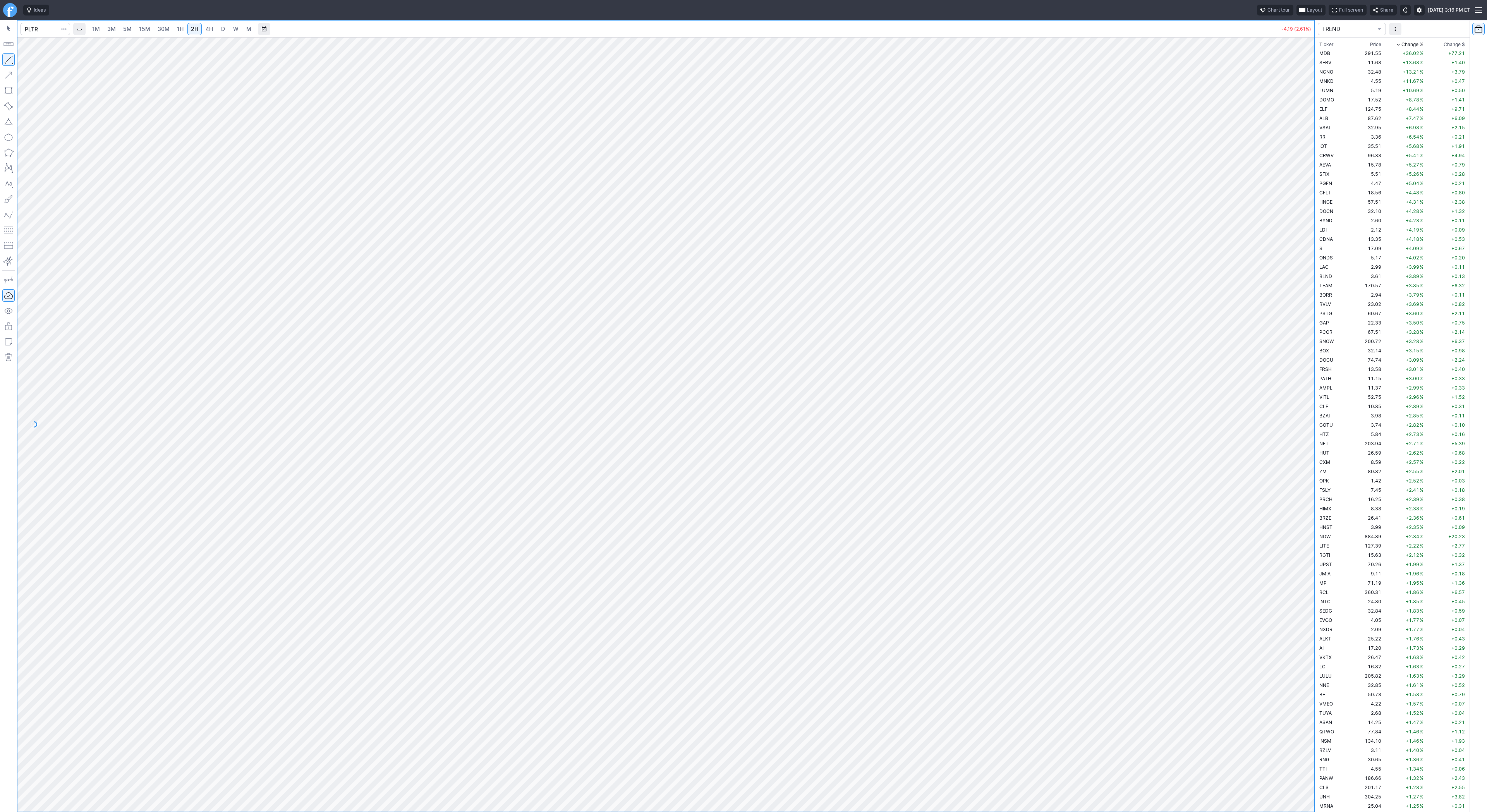
scroll to position [1924, 0]
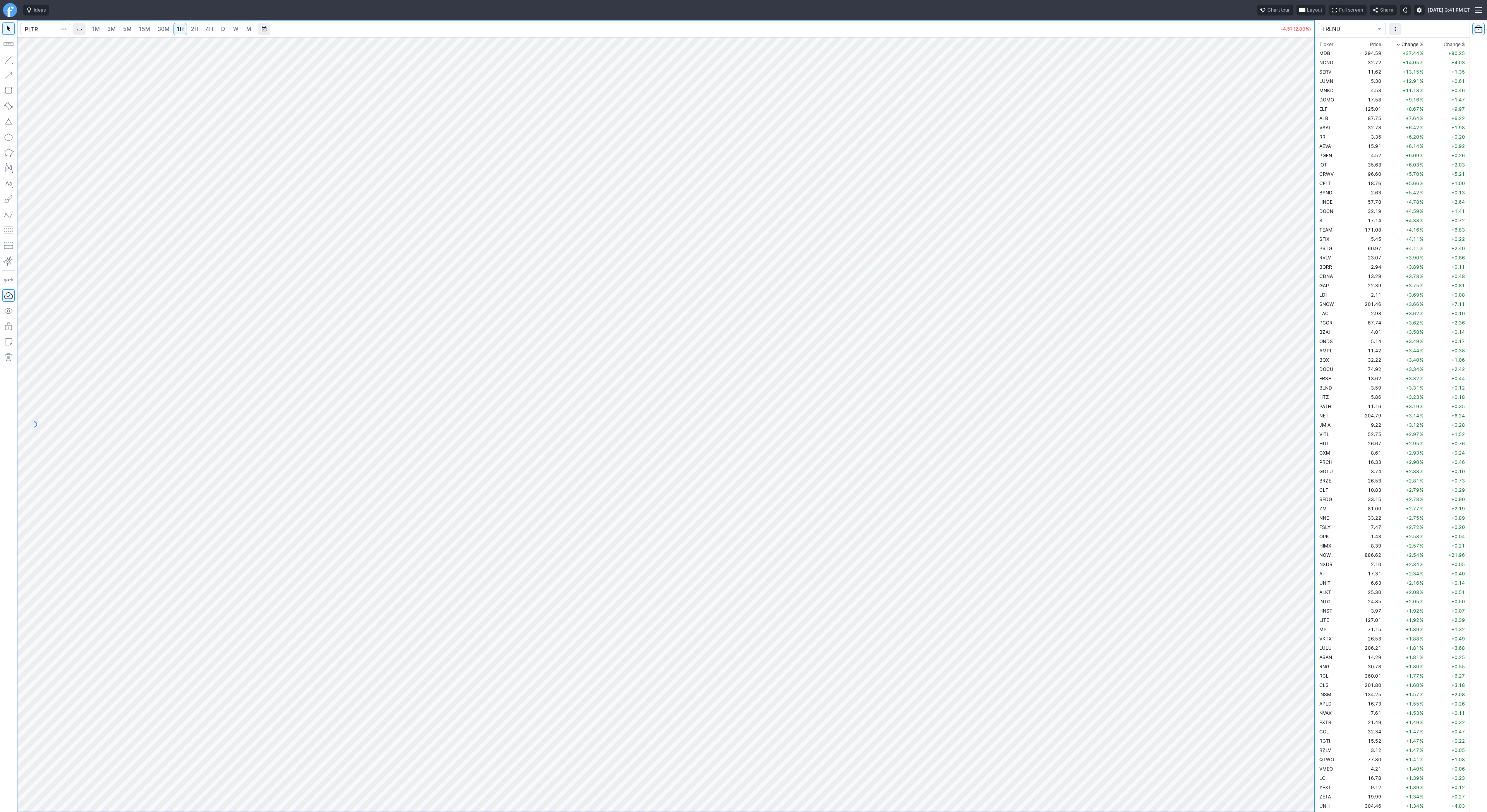
scroll to position [1981, 0]
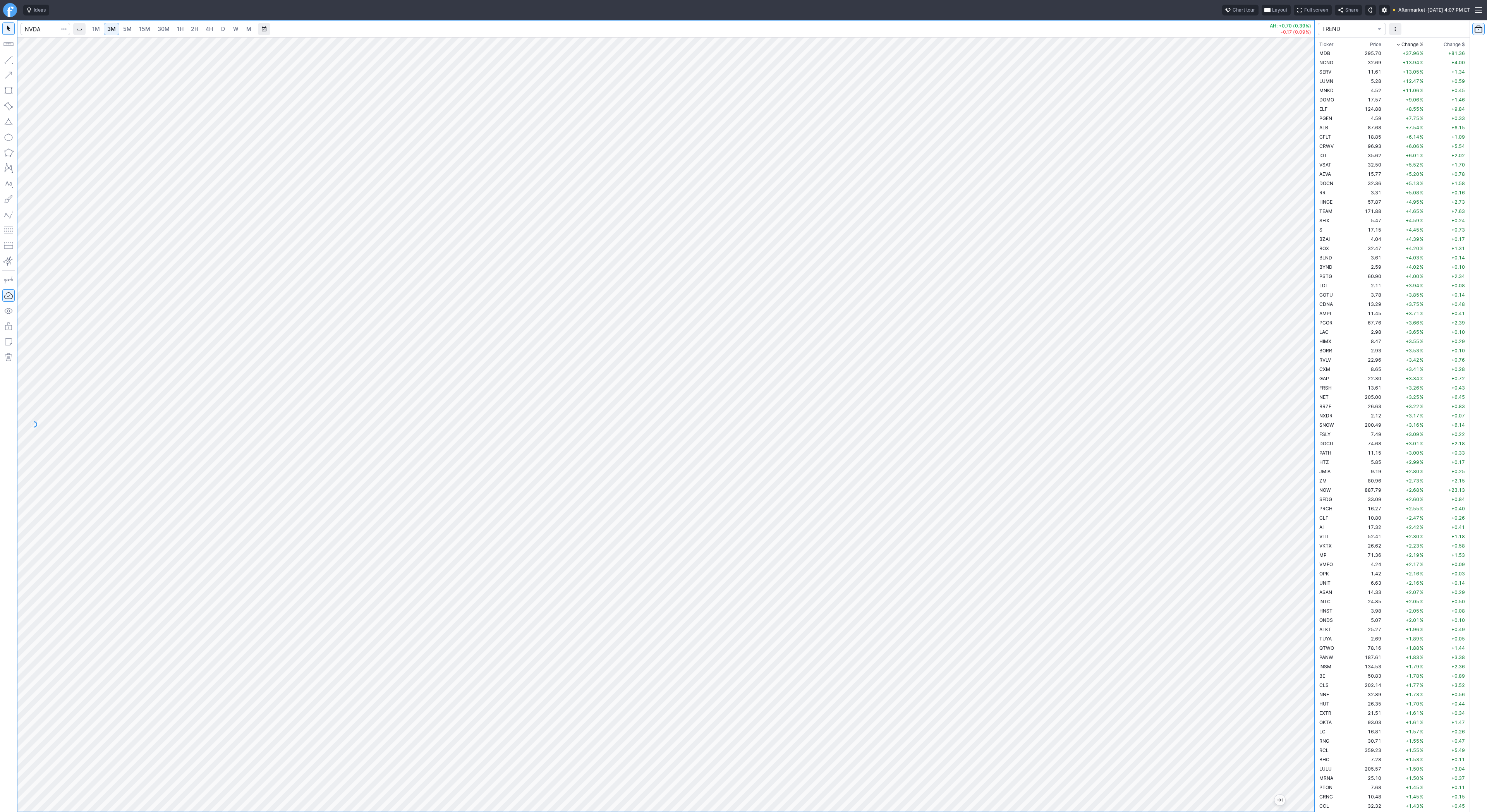
scroll to position [1152, 0]
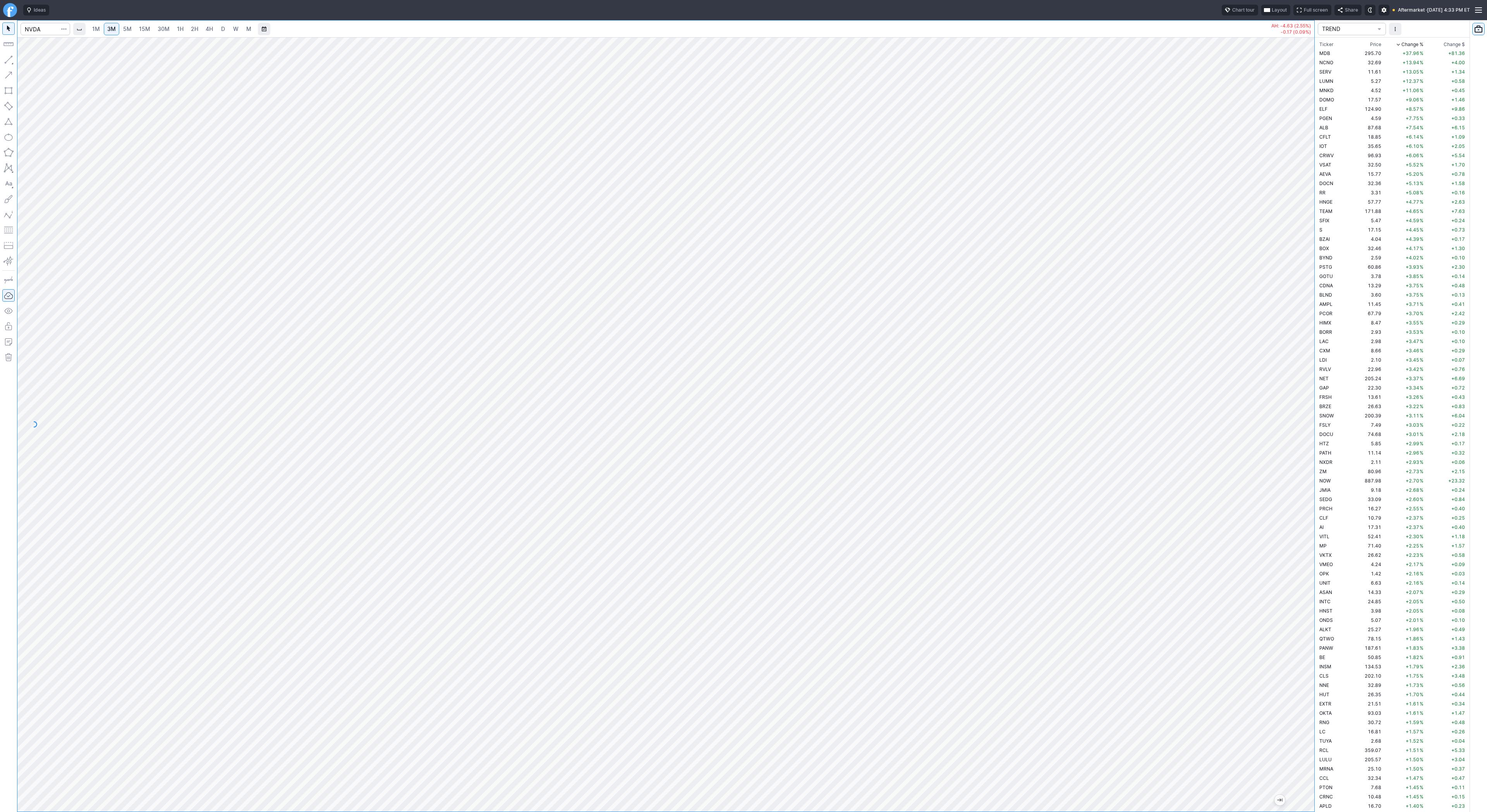
scroll to position [1152, 0]
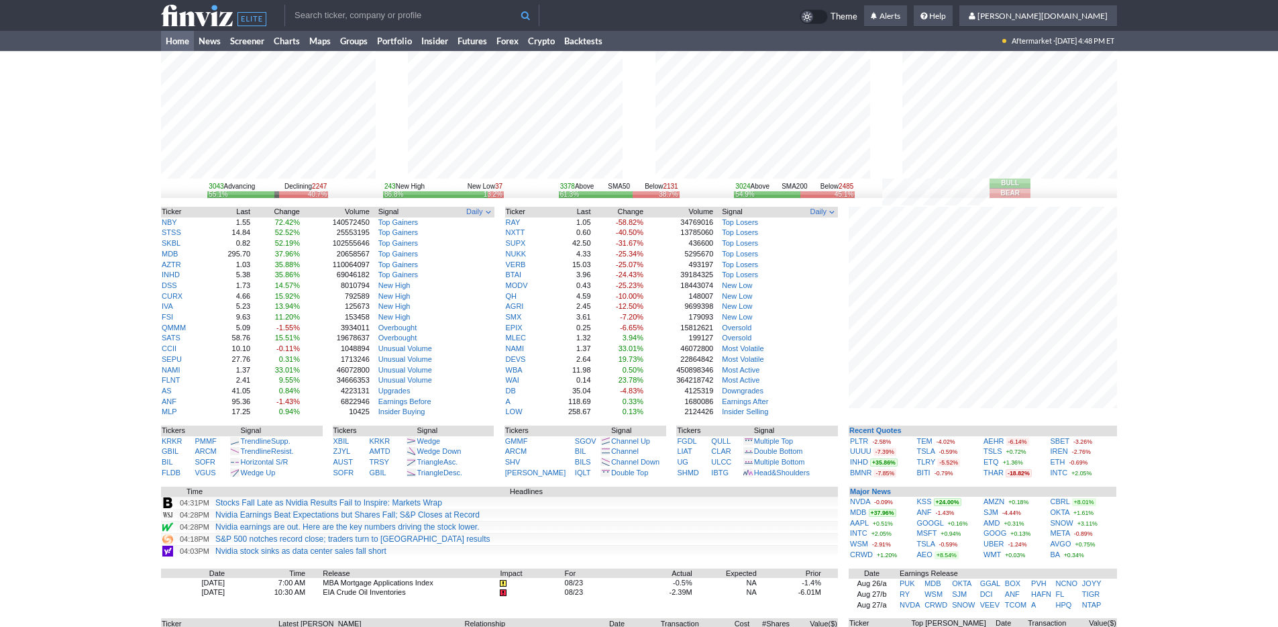
click at [1181, 445] on div "3043 Advancing Declining 2247 55.1% 40.7% 243 New High New Low 37 86.8% 13.2% 3…" at bounding box center [639, 418] width 1278 height 735
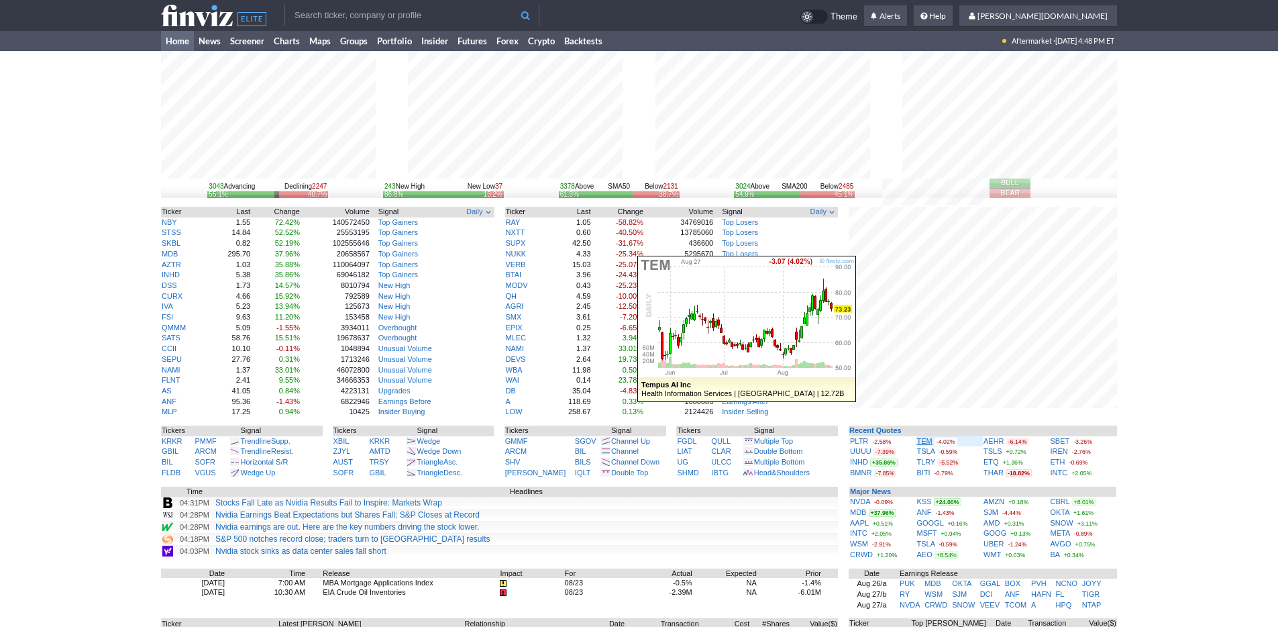
click at [925, 440] on link "TEM" at bounding box center [924, 441] width 15 height 8
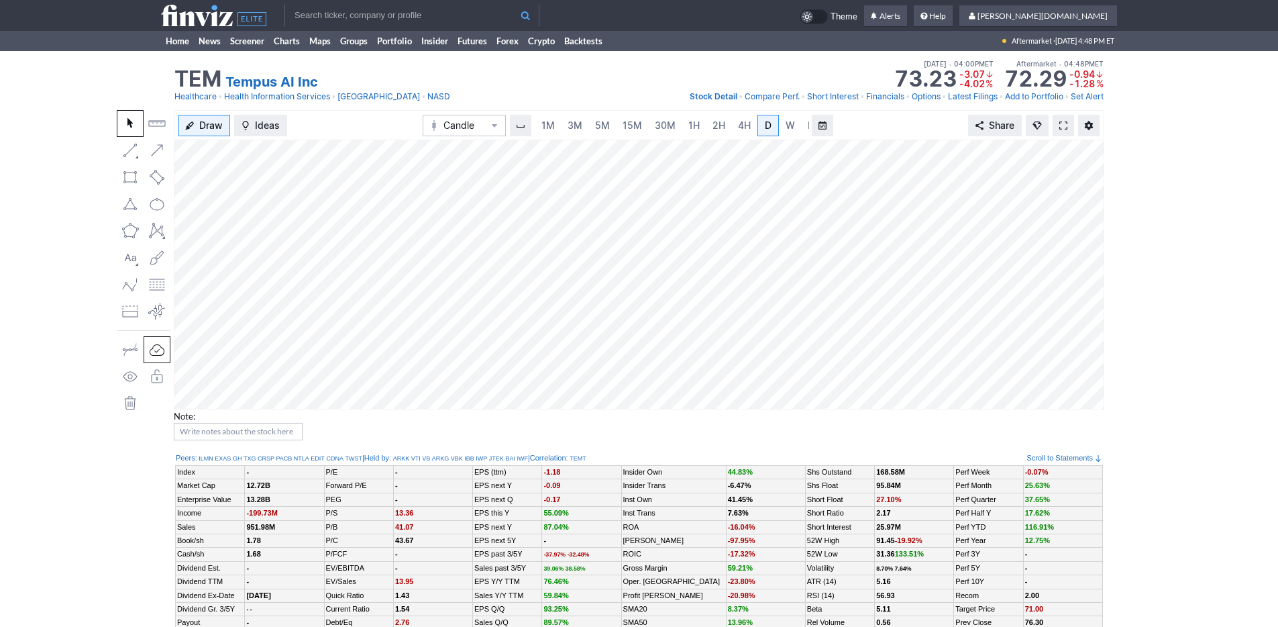
scroll to position [0, 13]
click at [569, 125] on link "3M" at bounding box center [561, 125] width 27 height 21
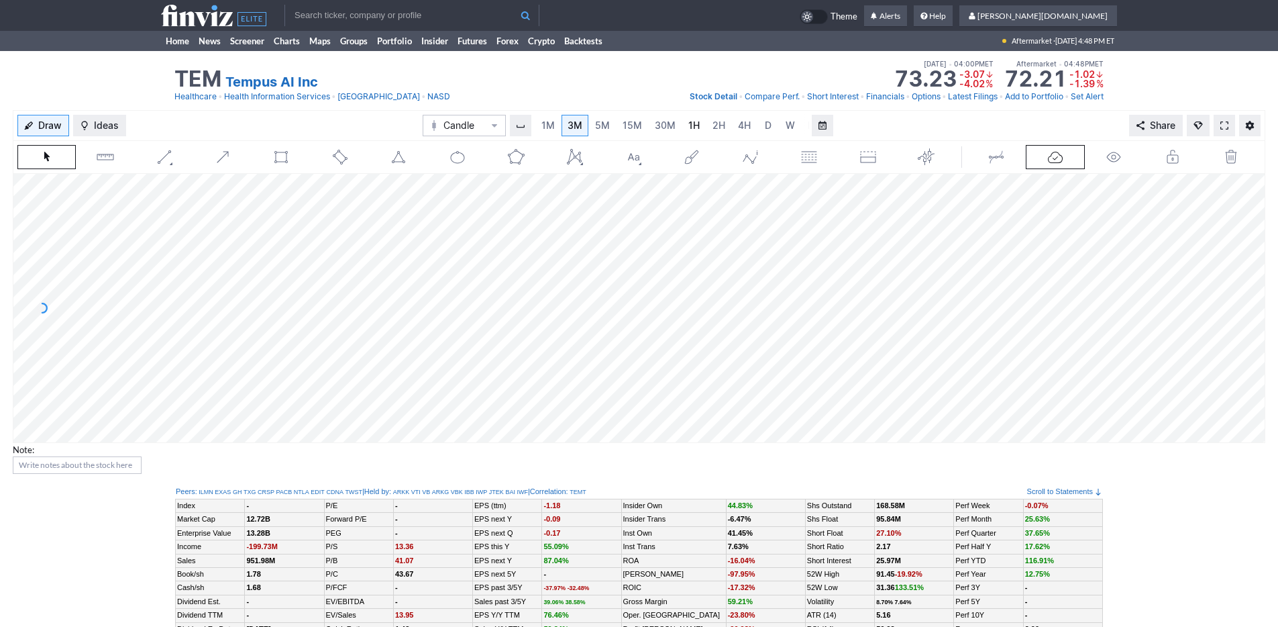
click at [682, 125] on link "1H" at bounding box center [693, 125] width 23 height 21
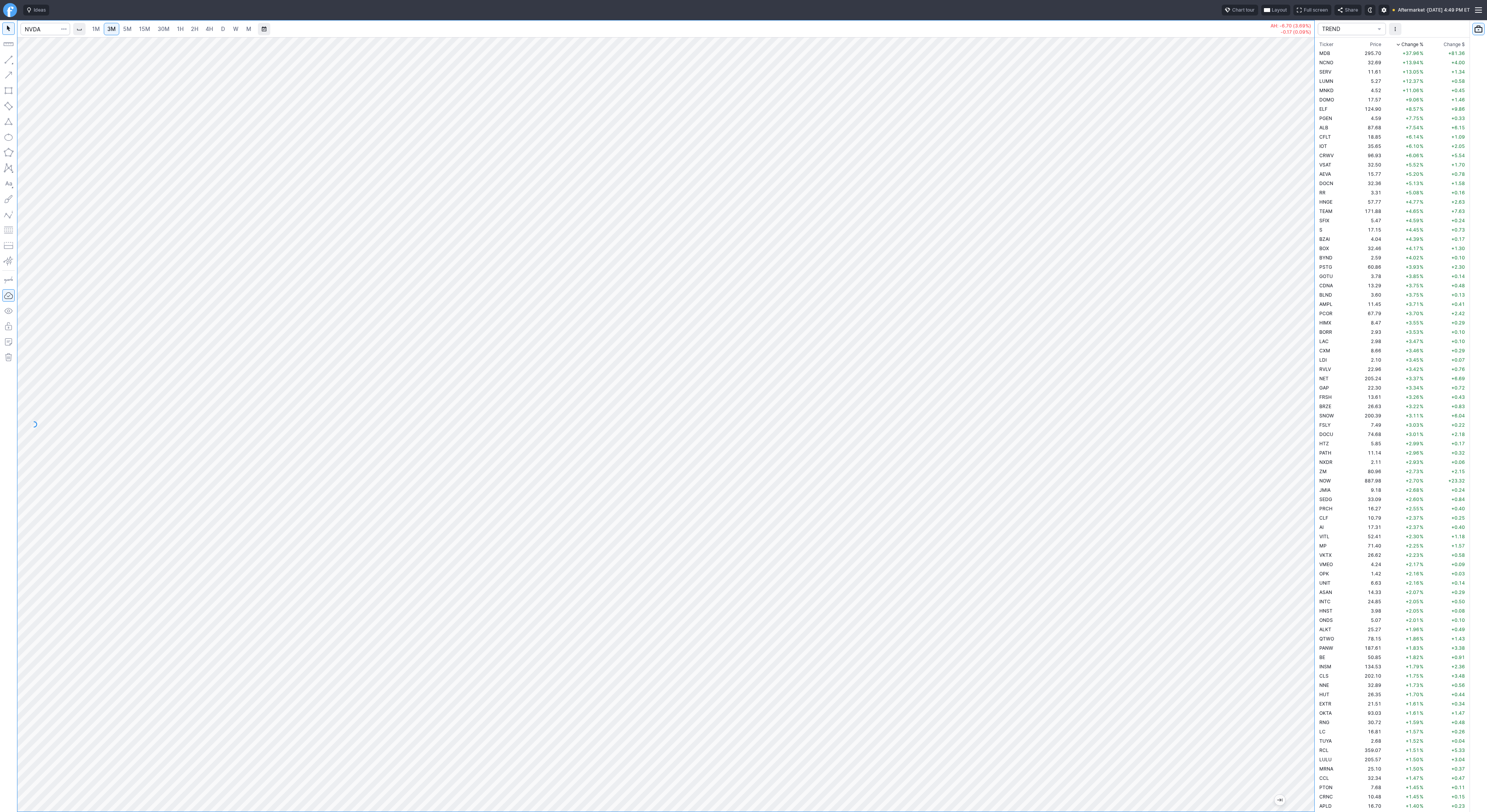
scroll to position [1161, 0]
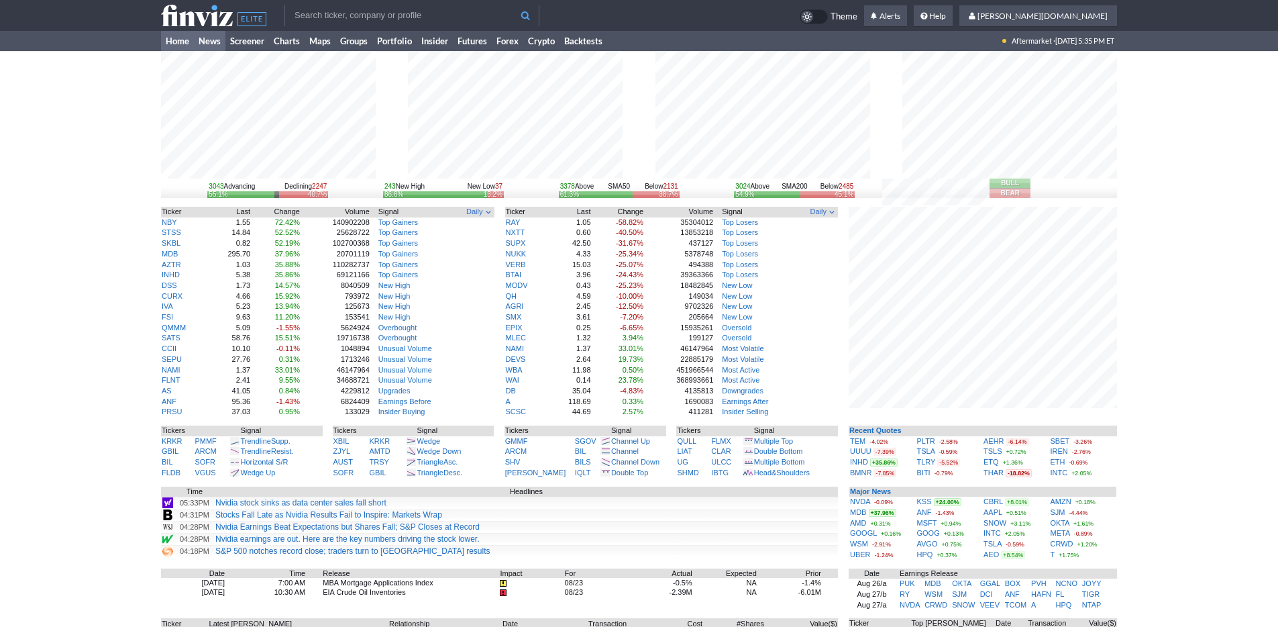
click at [208, 48] on link "News" at bounding box center [210, 41] width 32 height 20
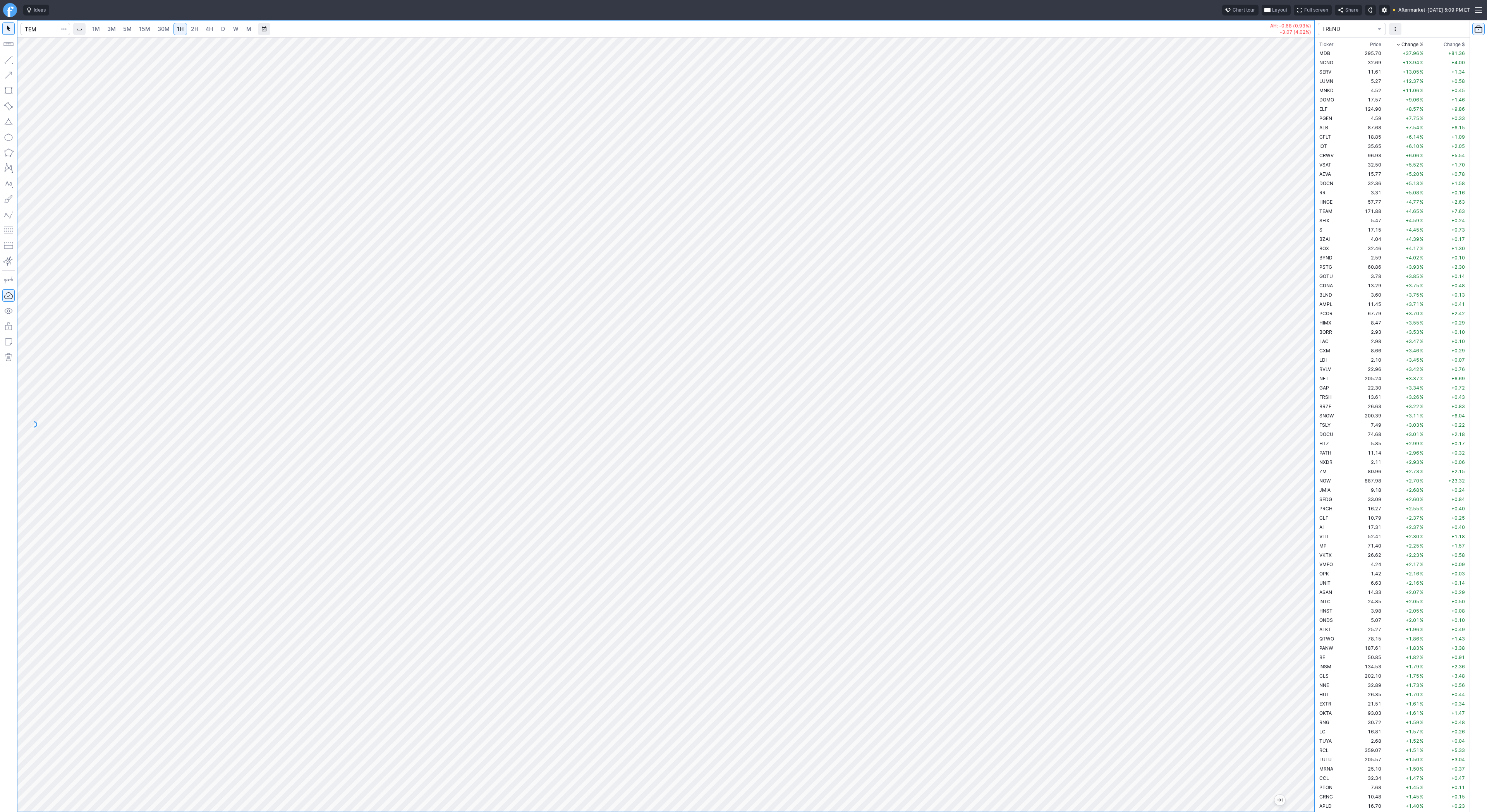
scroll to position [1981, 0]
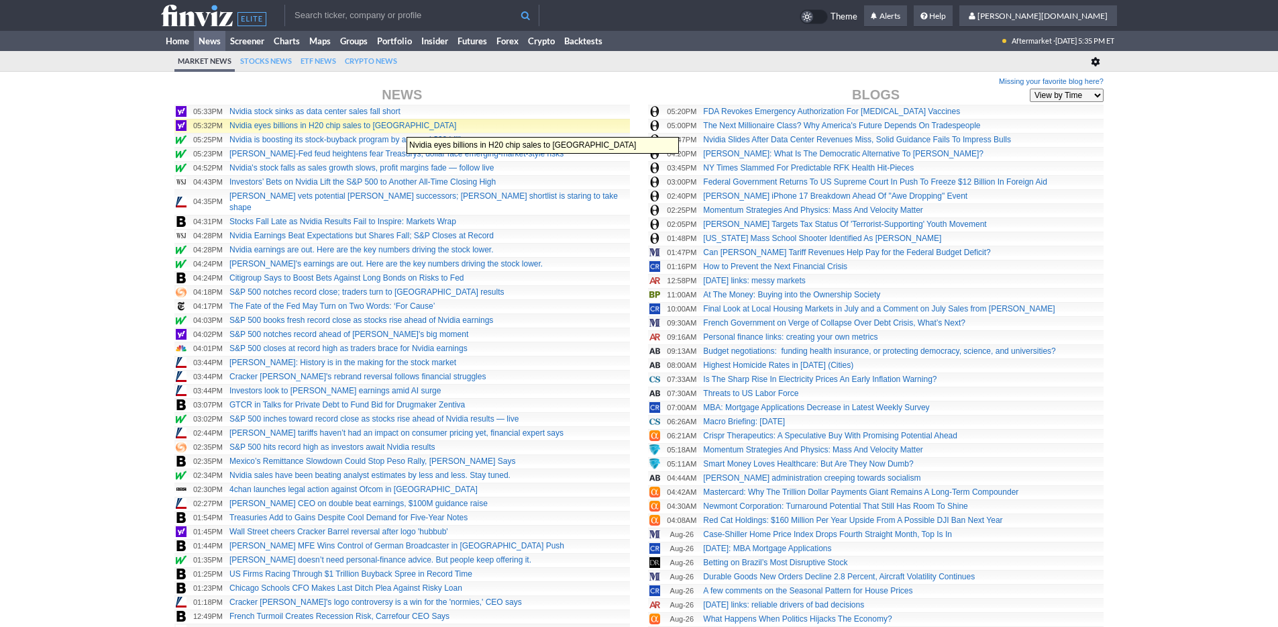
click at [400, 130] on td "Nvidia eyes billions in H20 chip sales to [GEOGRAPHIC_DATA]" at bounding box center [429, 126] width 402 height 14
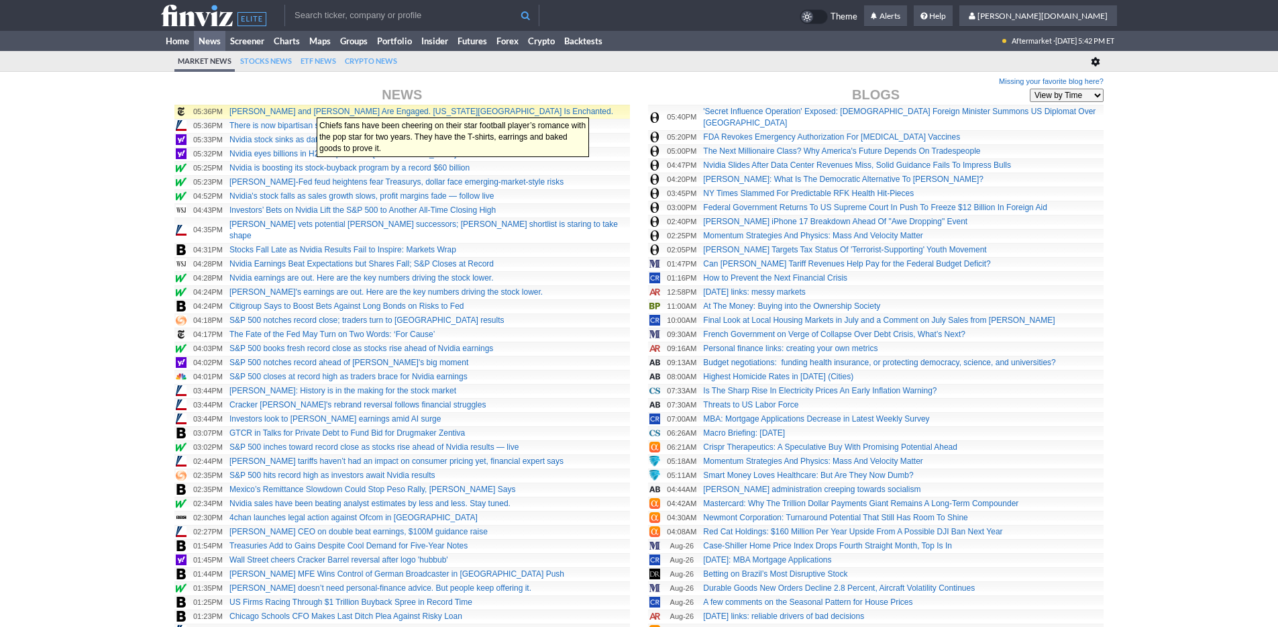
click at [310, 111] on link "Travis Kelce and Taylor Swift Are Engaged. Kansas City Is Enchanted." at bounding box center [421, 111] width 384 height 9
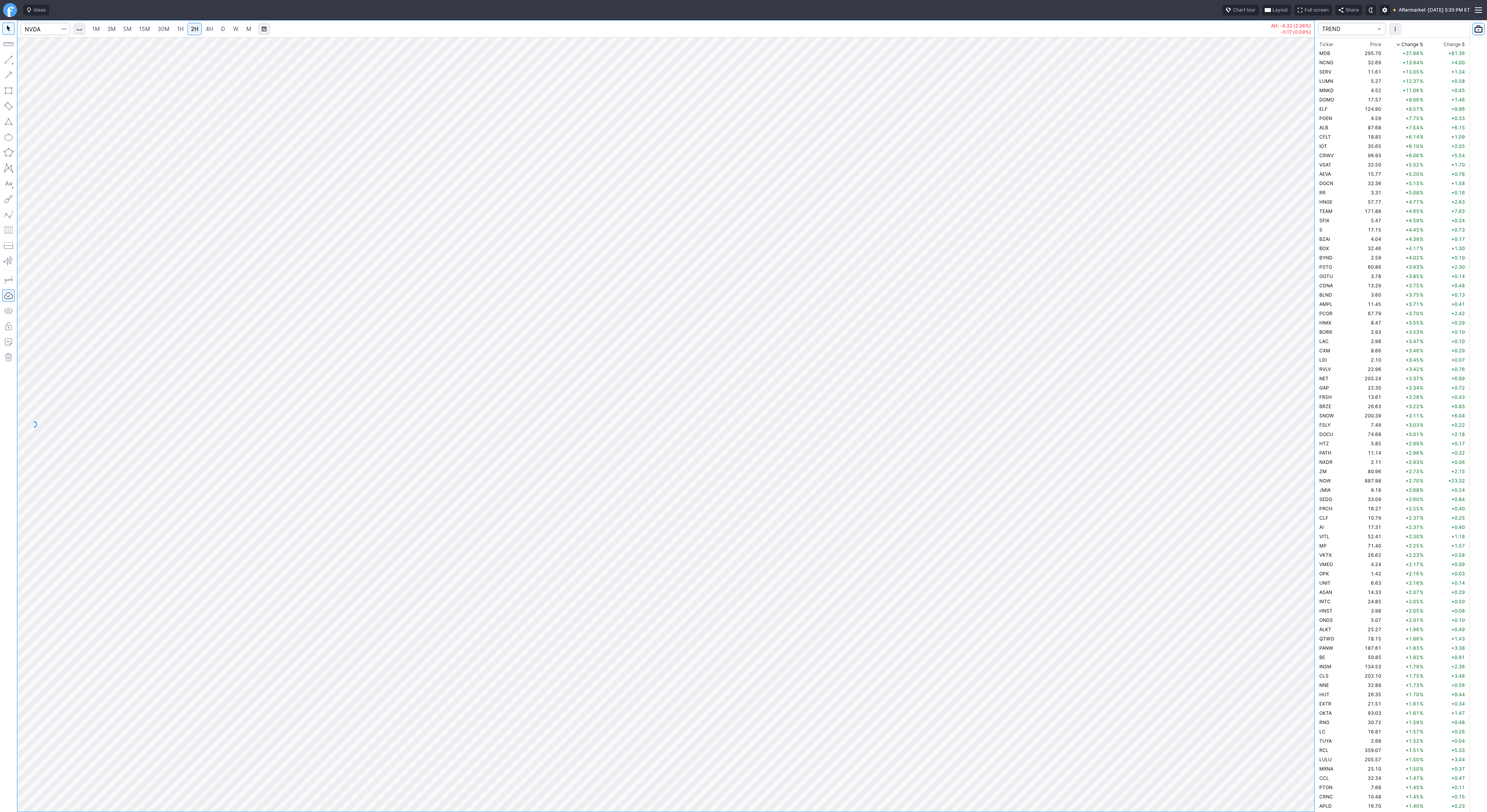
scroll to position [1161, 0]
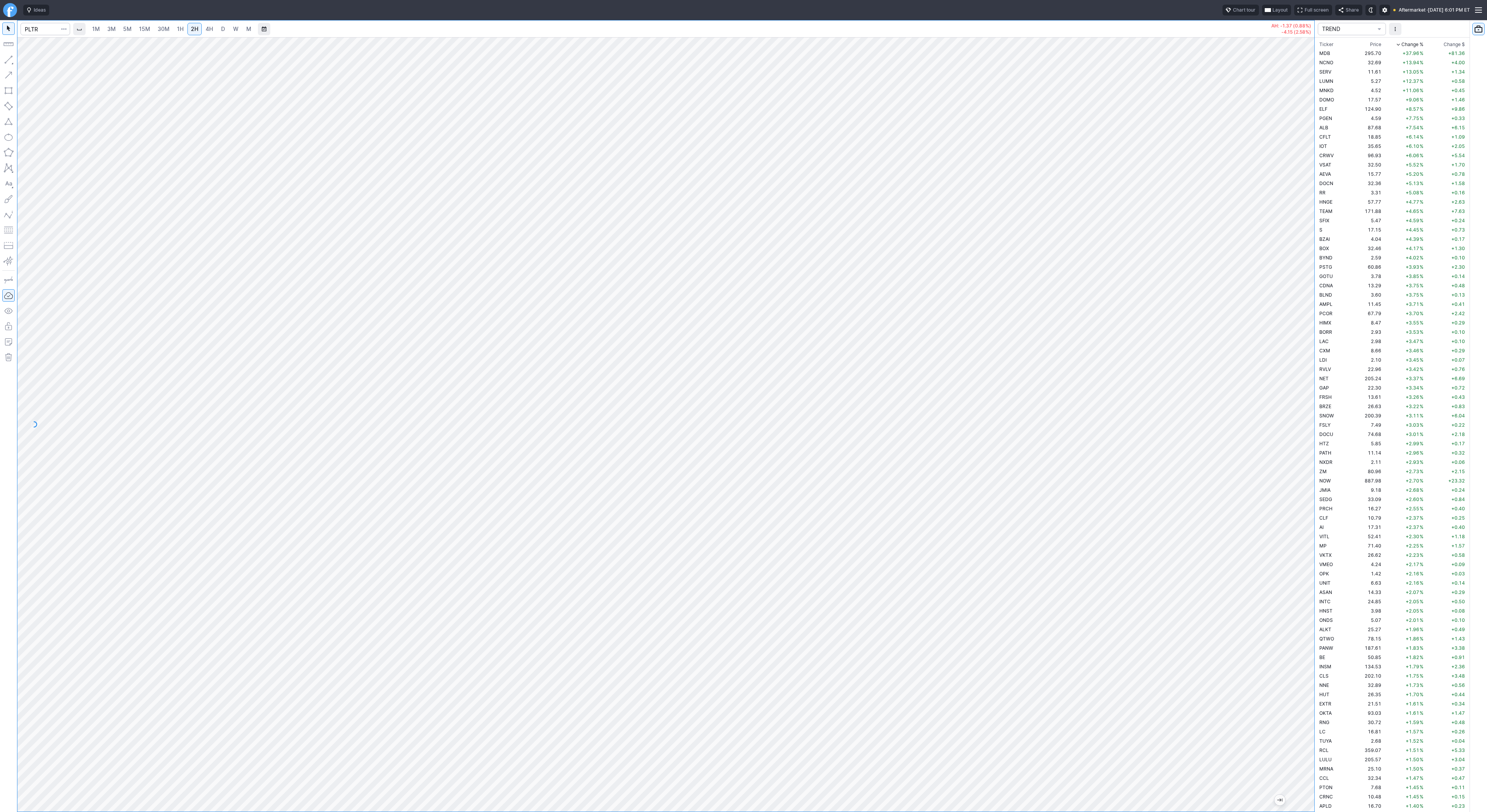
scroll to position [1904, 0]
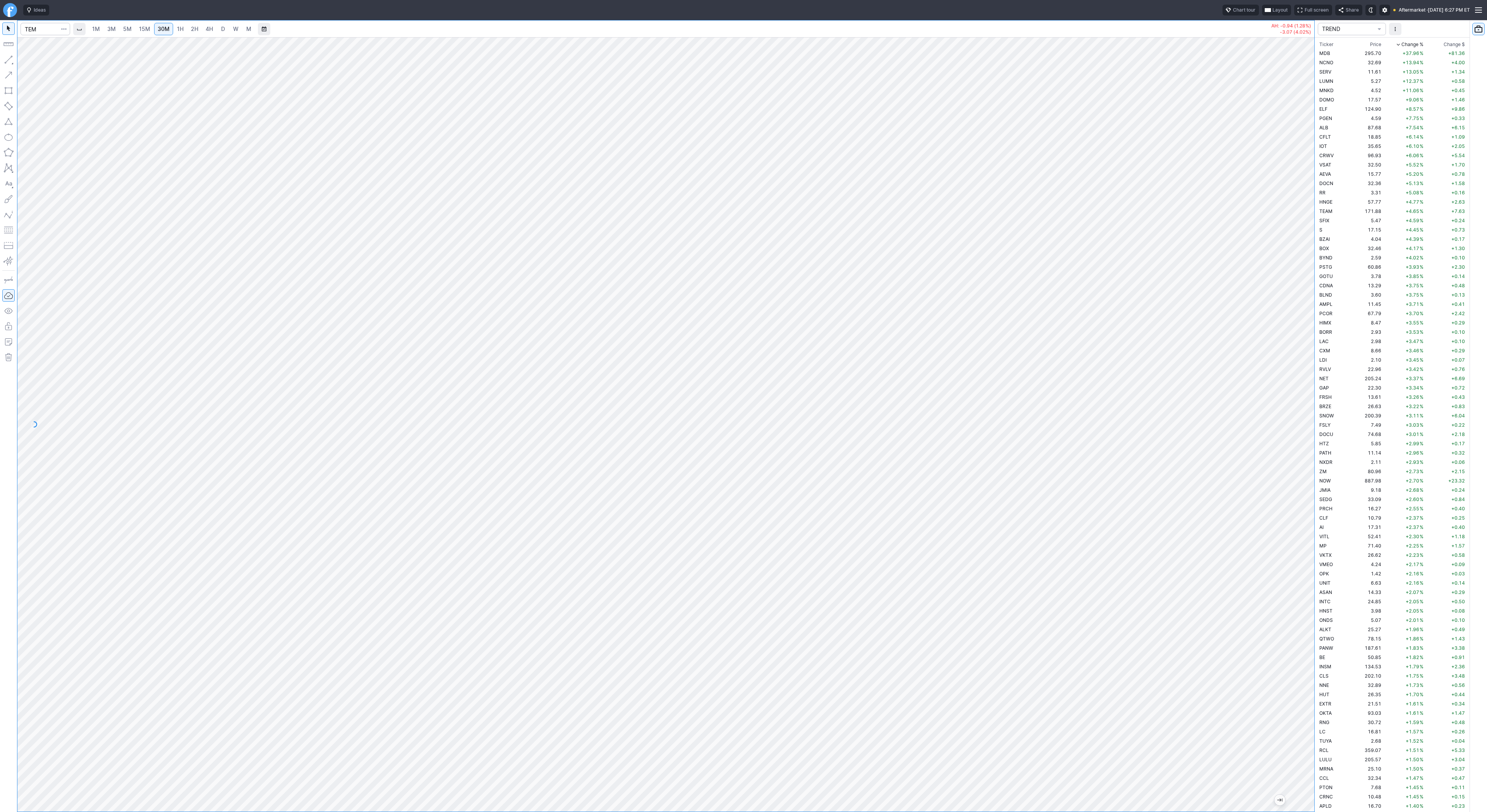
scroll to position [1981, 0]
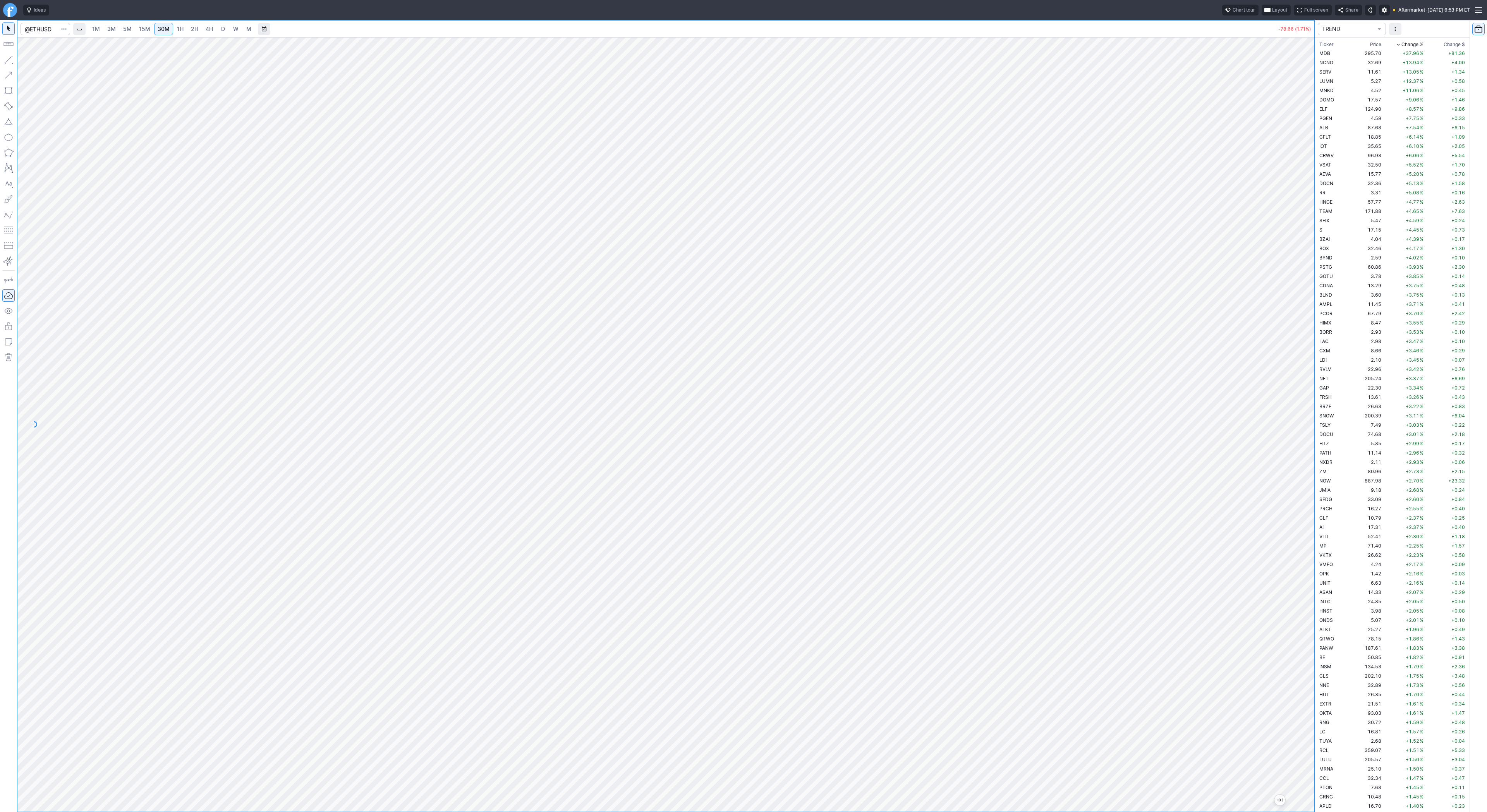
scroll to position [1981, 0]
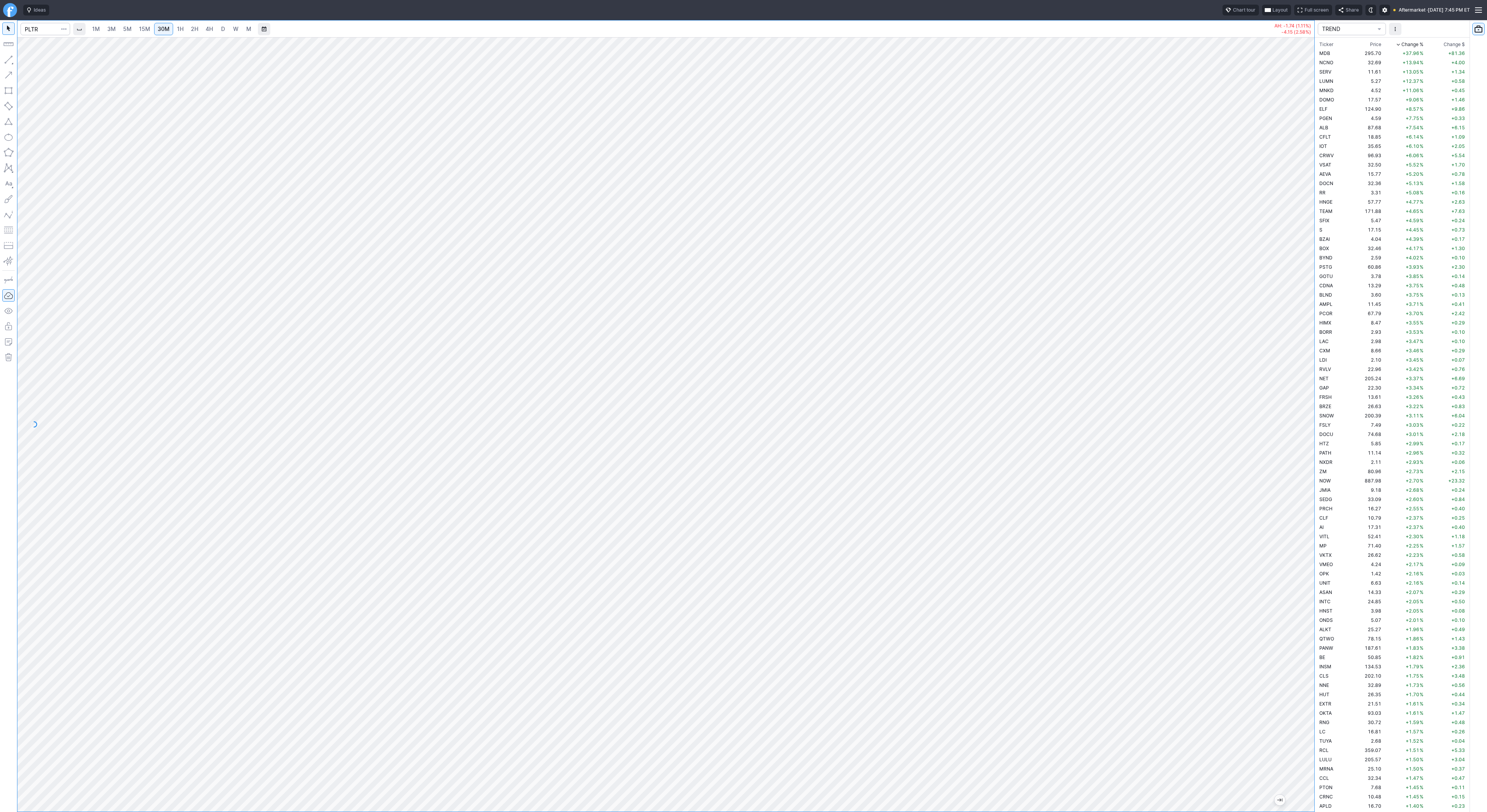
scroll to position [1904, 0]
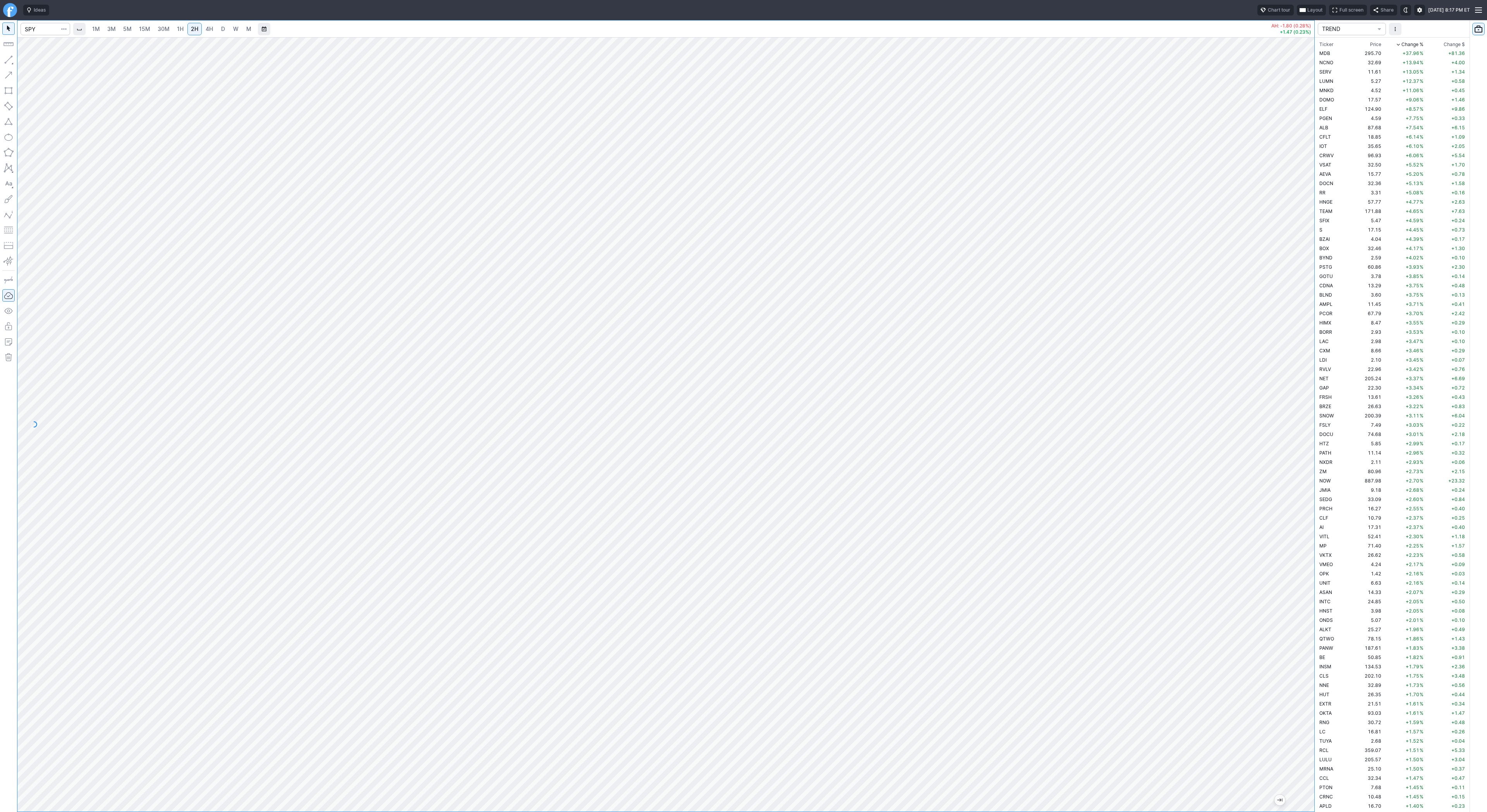
scroll to position [1904, 0]
